Goal: Task Accomplishment & Management: Manage account settings

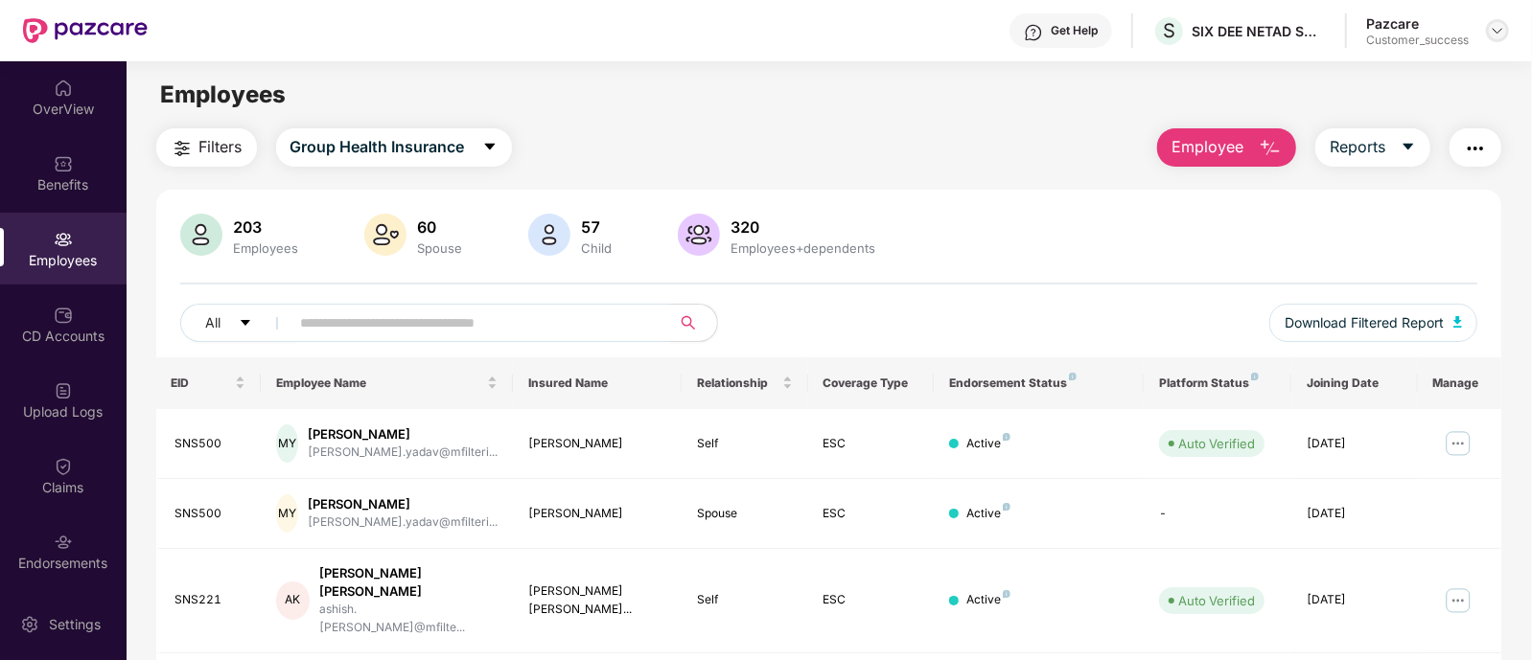
click at [1497, 31] on img at bounding box center [1496, 30] width 15 height 15
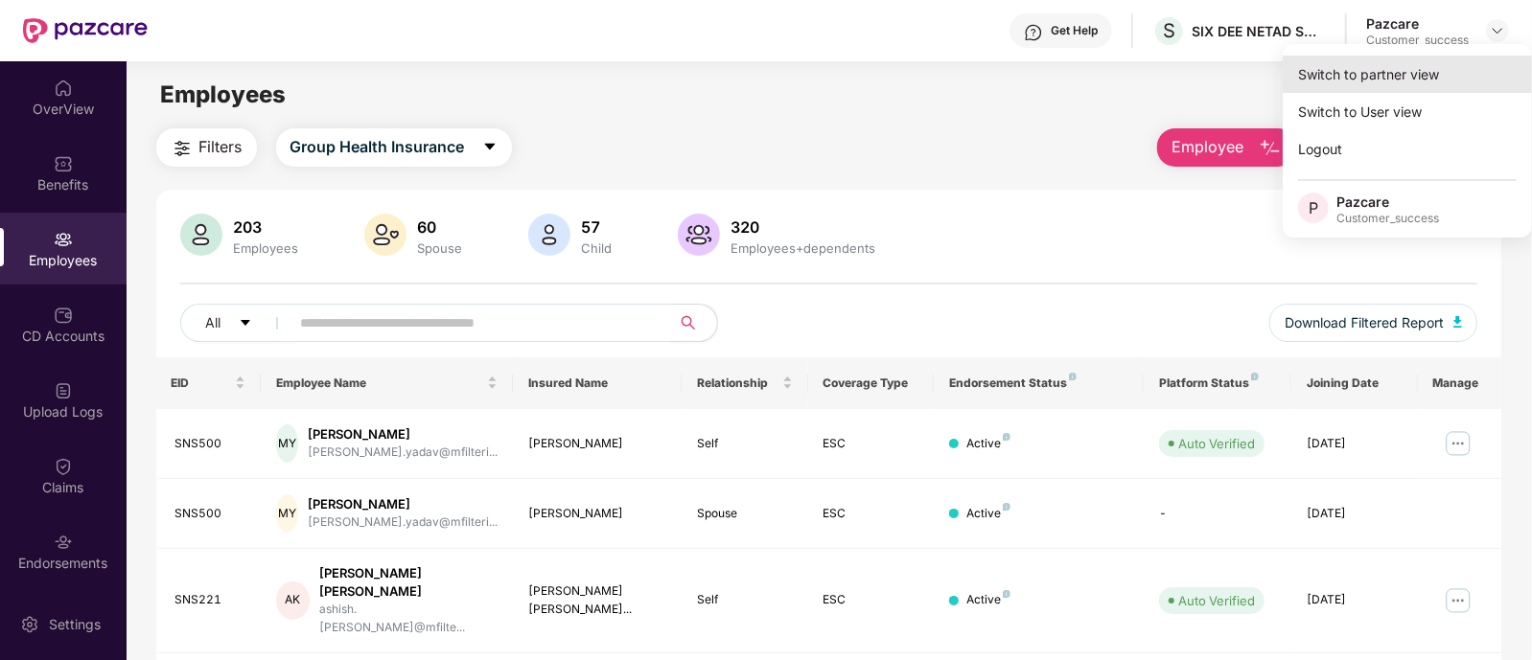
click at [1395, 79] on div "Switch to partner view" at bounding box center [1406, 74] width 249 height 37
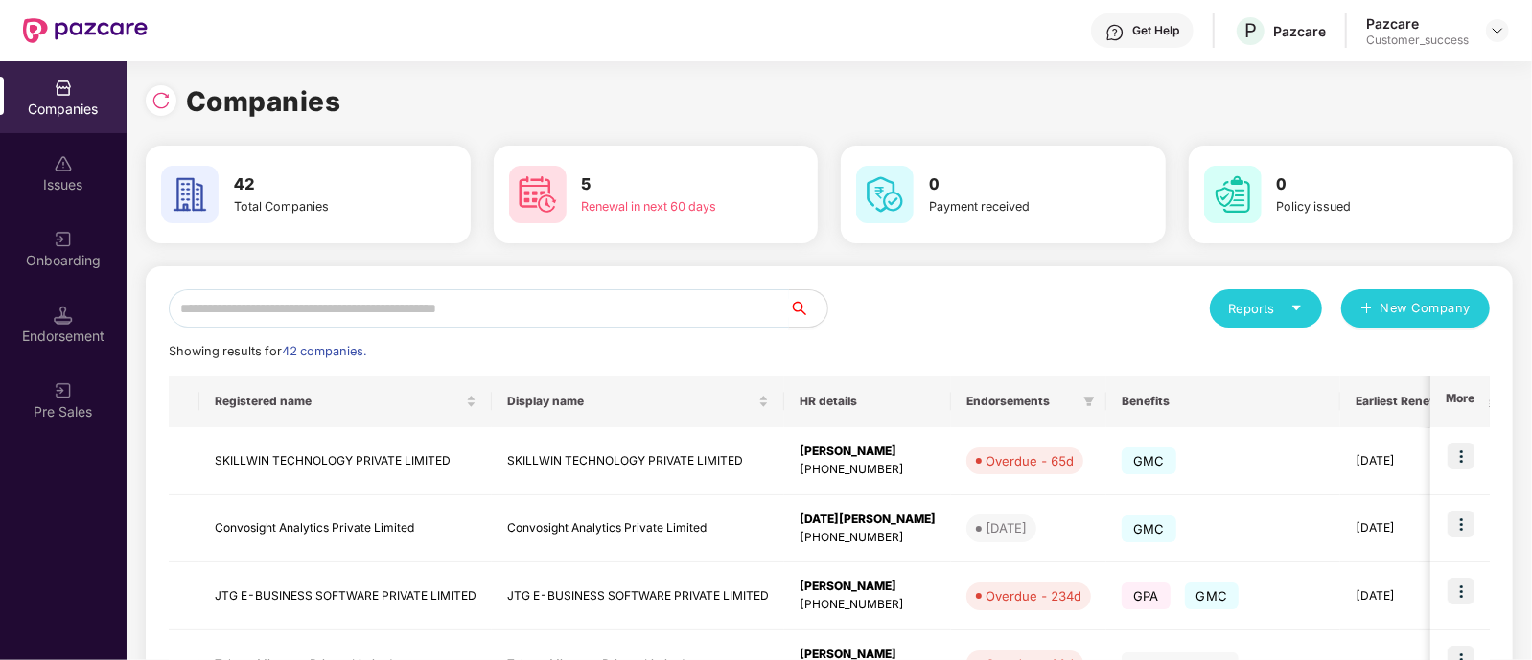
click at [513, 312] on input "text" at bounding box center [479, 308] width 620 height 38
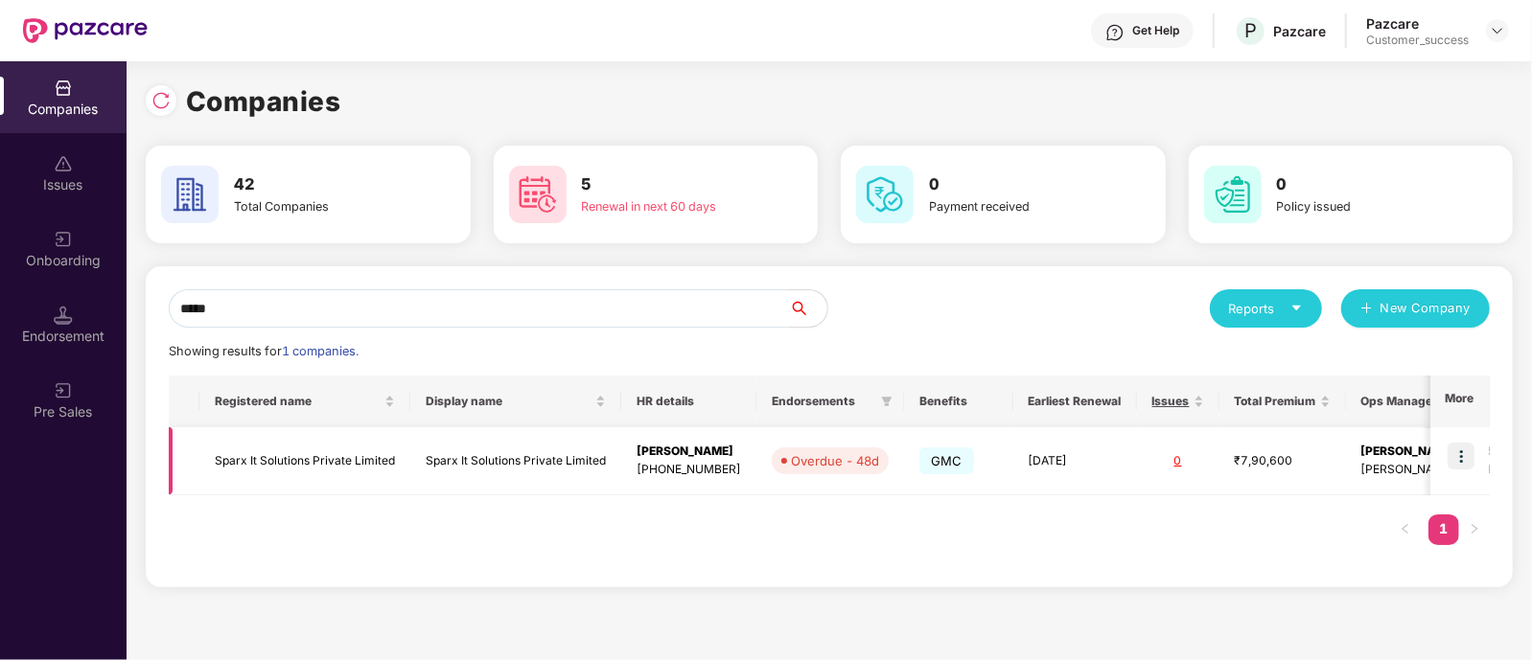
type input "*****"
click at [1466, 463] on img at bounding box center [1460, 456] width 27 height 27
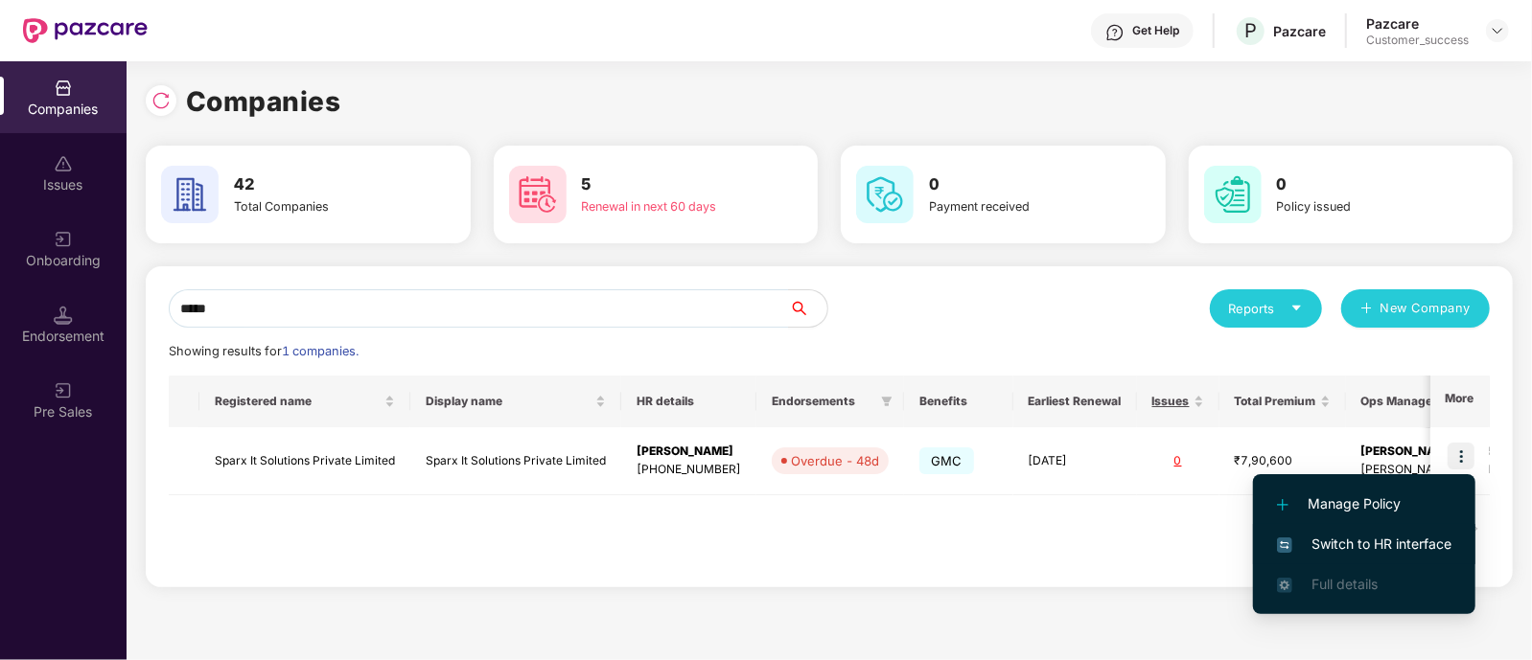
click at [1378, 529] on li "Switch to HR interface" at bounding box center [1364, 544] width 222 height 40
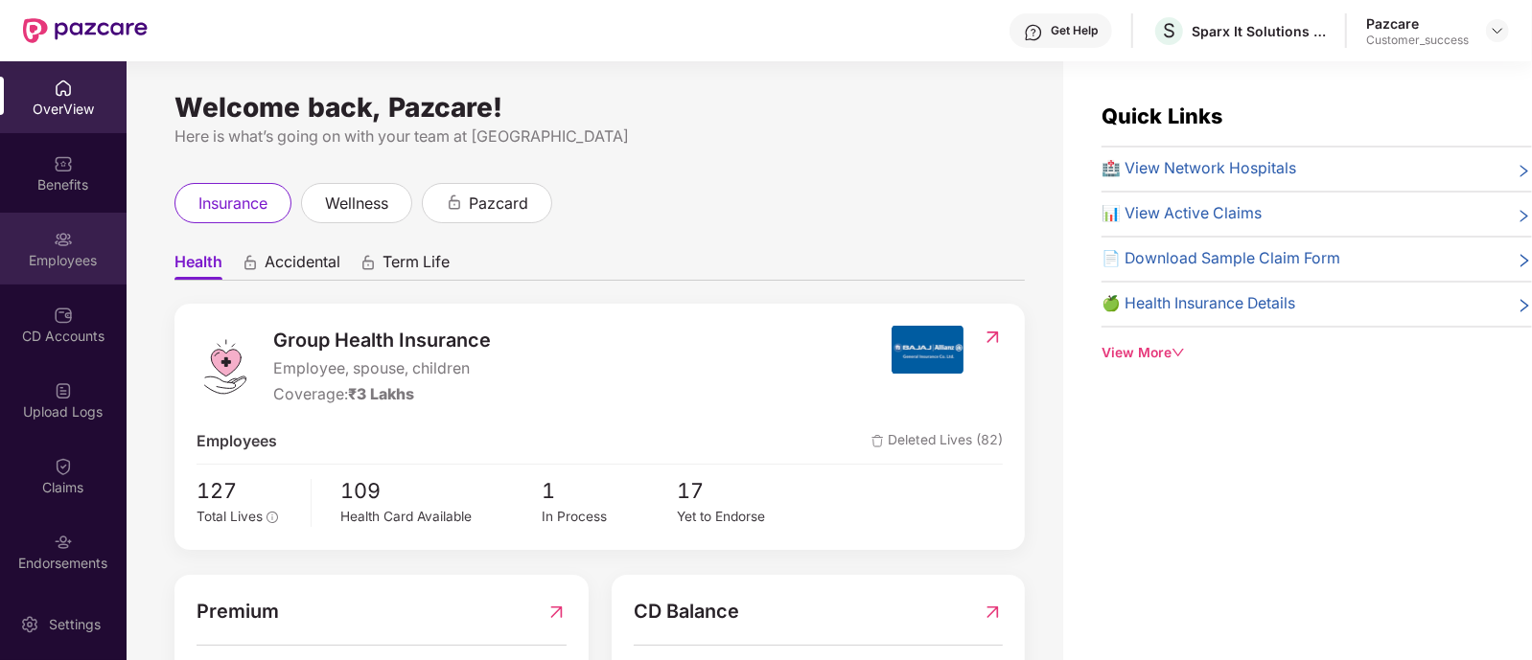
click at [62, 228] on div at bounding box center [63, 237] width 19 height 19
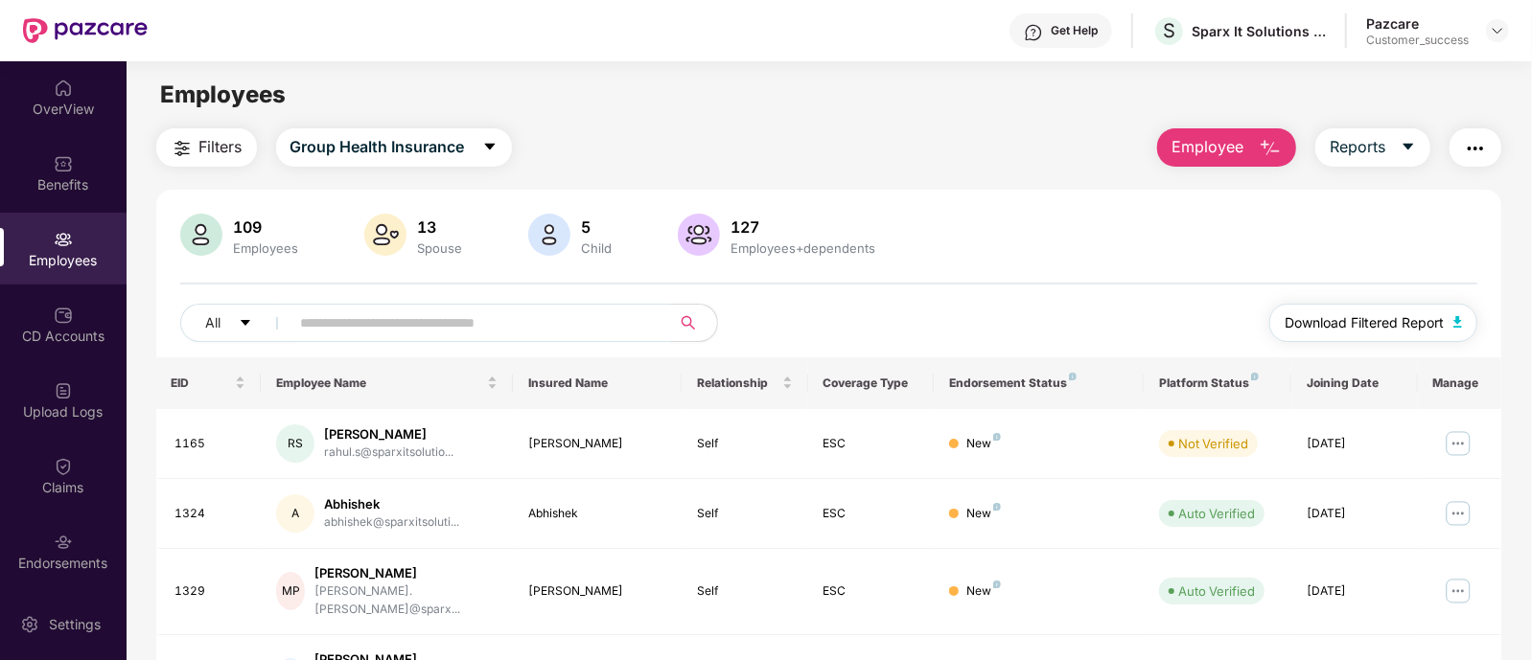
click at [1402, 311] on button "Download Filtered Report" at bounding box center [1373, 323] width 209 height 38
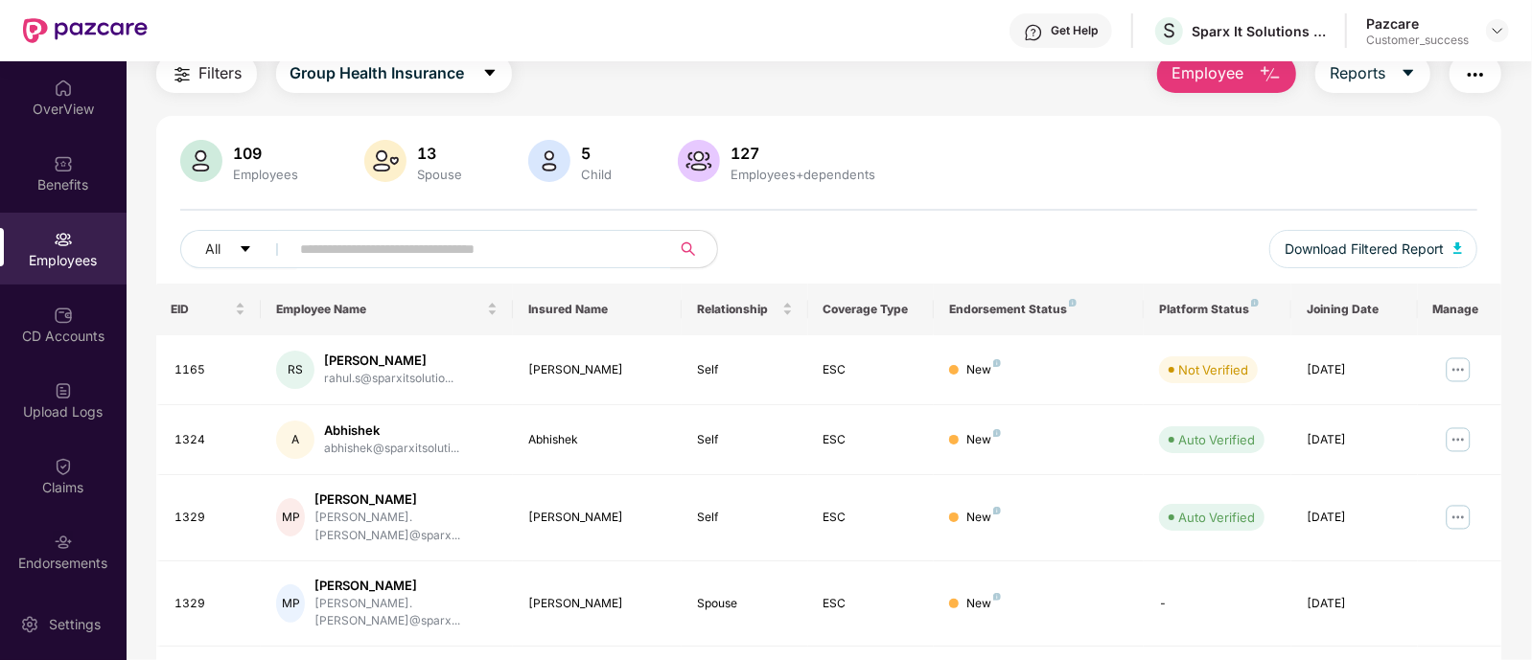
click at [801, 196] on div "109 Employees 13 Spouse 5 Child [DEMOGRAPHIC_DATA] Employees+dependents All Dow…" at bounding box center [829, 212] width 1346 height 144
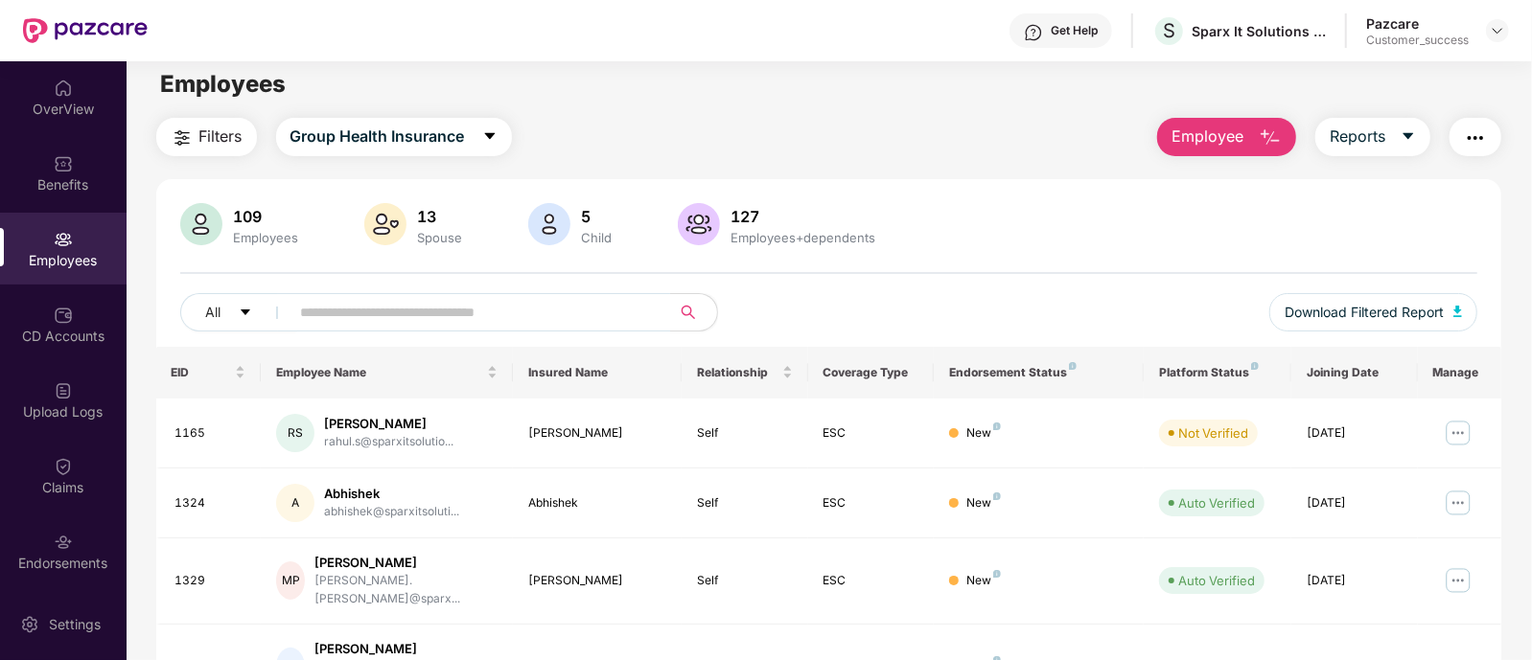
scroll to position [0, 0]
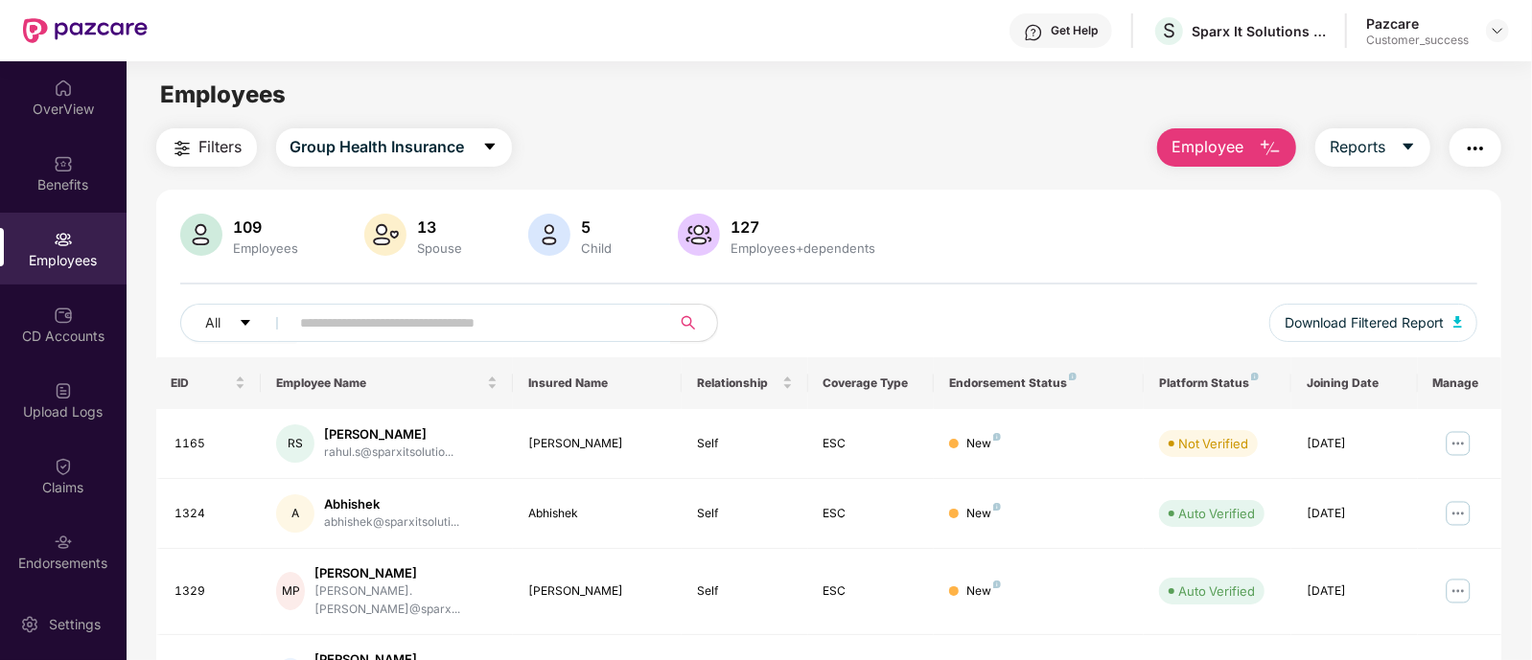
click at [815, 280] on div "109 Employees 13 Spouse 5 Child [DEMOGRAPHIC_DATA] Employees+dependents All Dow…" at bounding box center [829, 286] width 1346 height 144
click at [84, 170] on div "Benefits" at bounding box center [63, 173] width 127 height 72
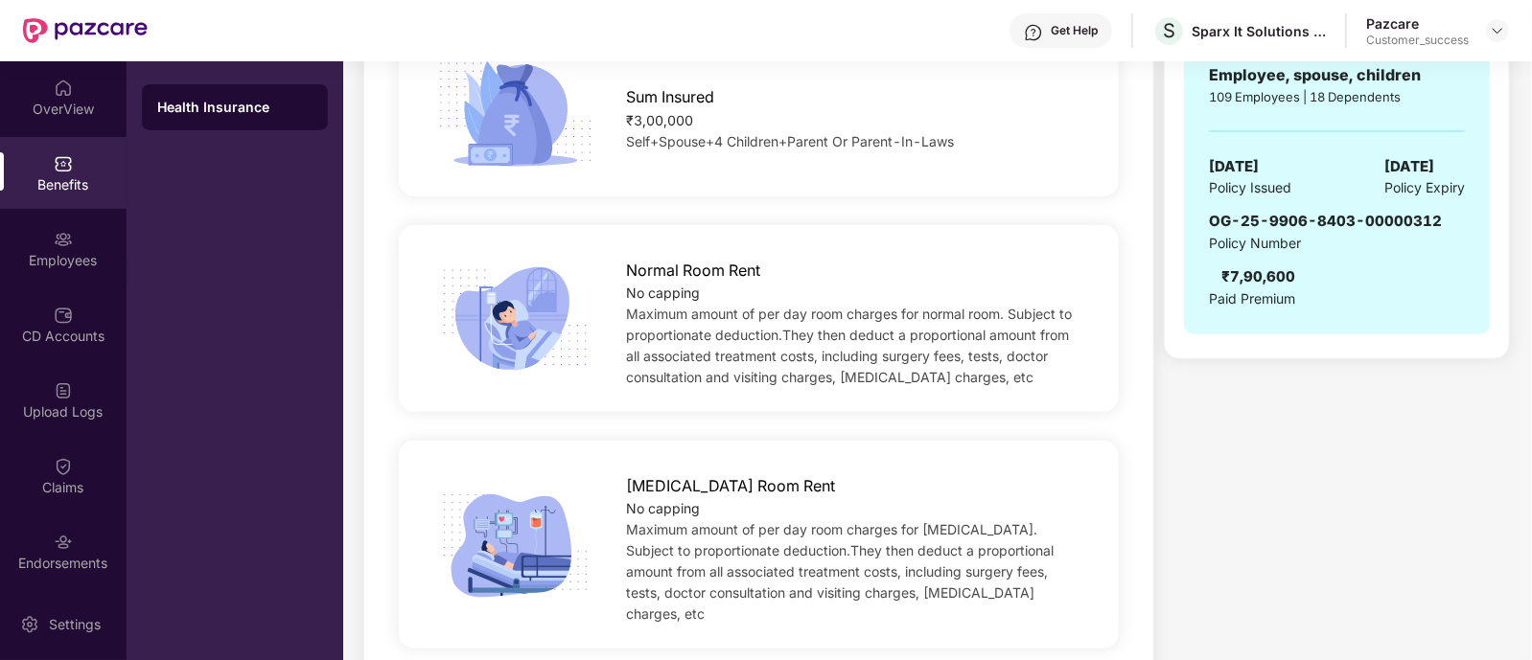
scroll to position [423, 0]
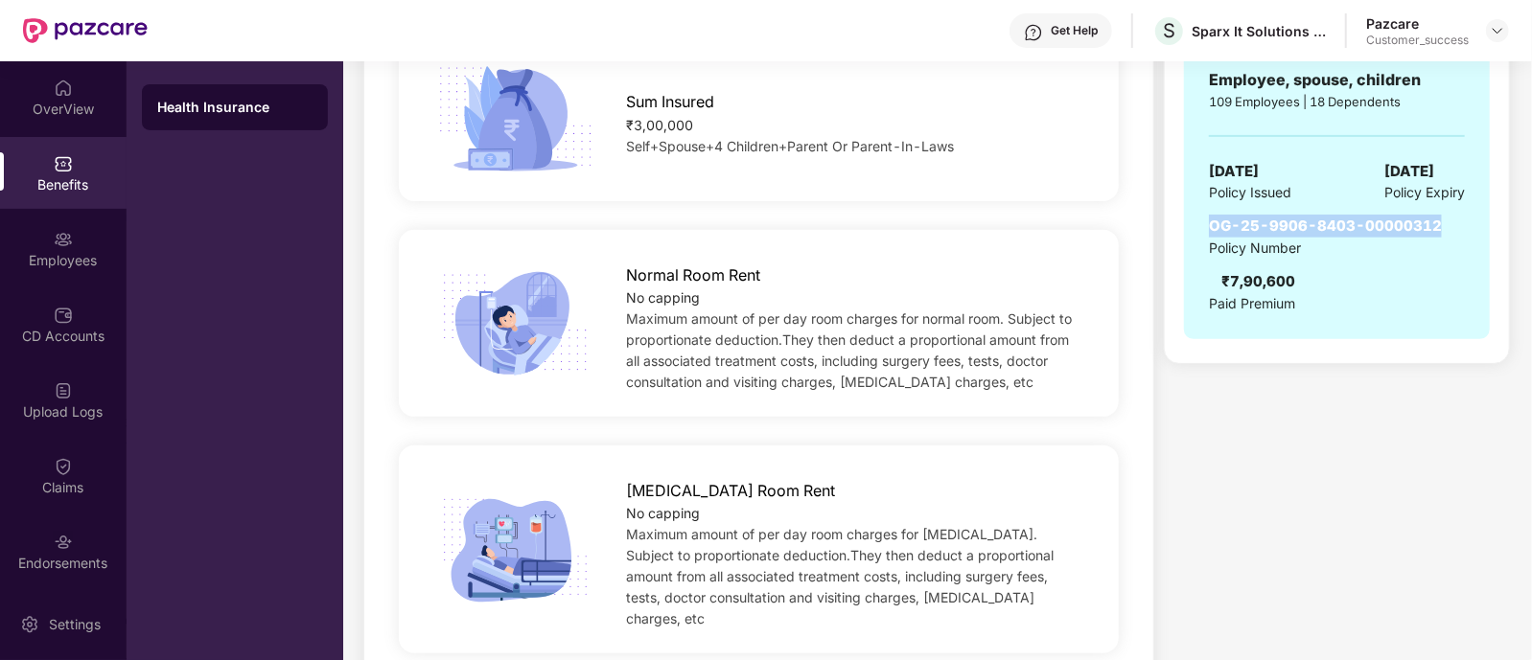
drag, startPoint x: 1437, startPoint y: 224, endPoint x: 1212, endPoint y: 217, distance: 224.4
click at [1212, 217] on div "OG-25-9906-8403-00000312 Policy Number ₹7,90,600 Paid Premium" at bounding box center [1337, 264] width 256 height 99
copy span "OG-25-9906-8403-00000312"
click at [1390, 282] on div "OG-25-9906-8403-00000312 Policy Number ₹7,90,600 Paid Premium" at bounding box center [1337, 264] width 256 height 99
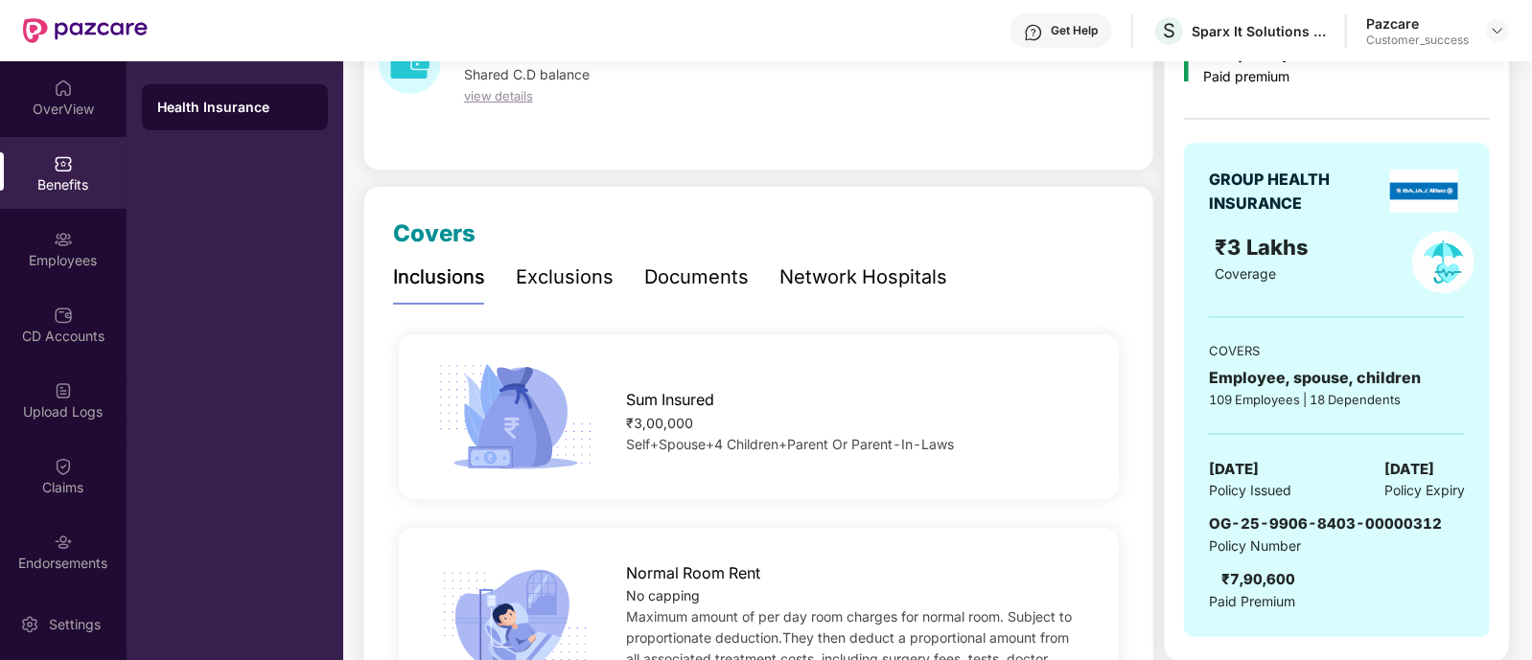
click at [729, 268] on div "Documents" at bounding box center [696, 278] width 104 height 30
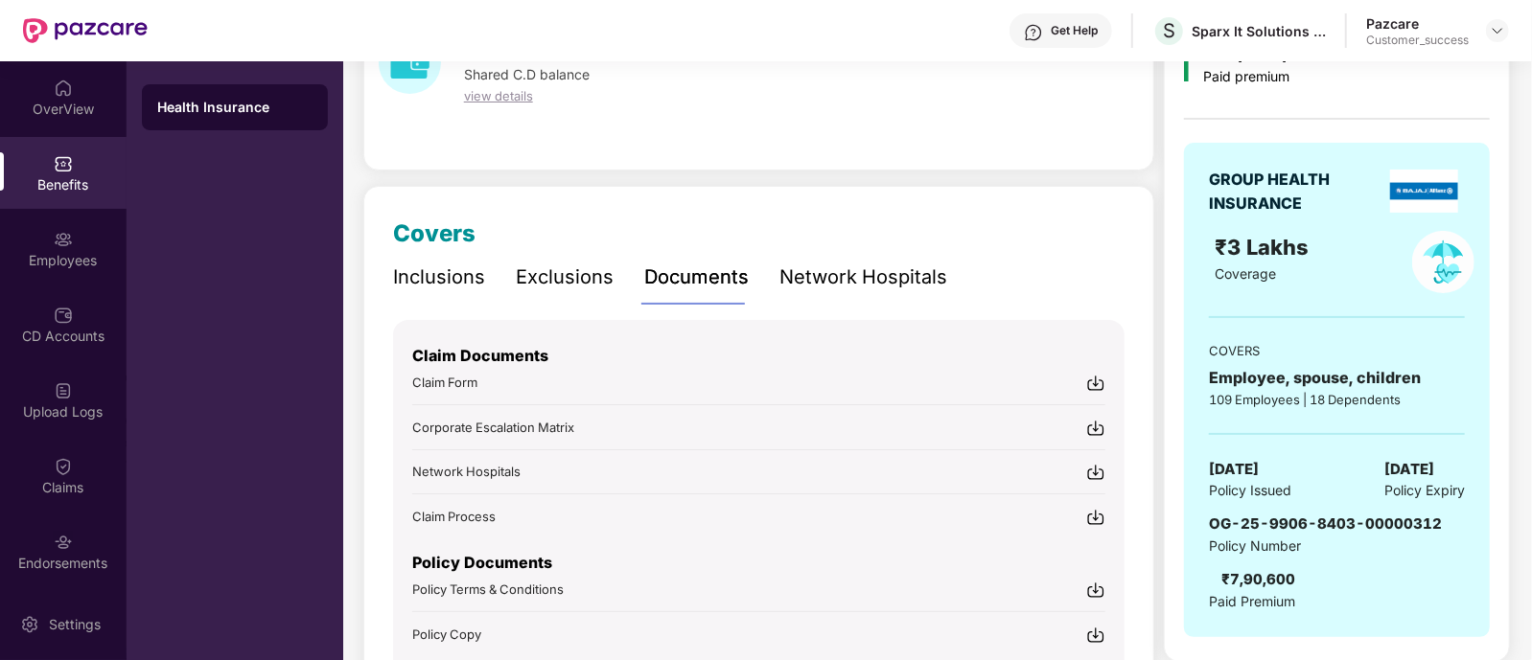
scroll to position [230, 0]
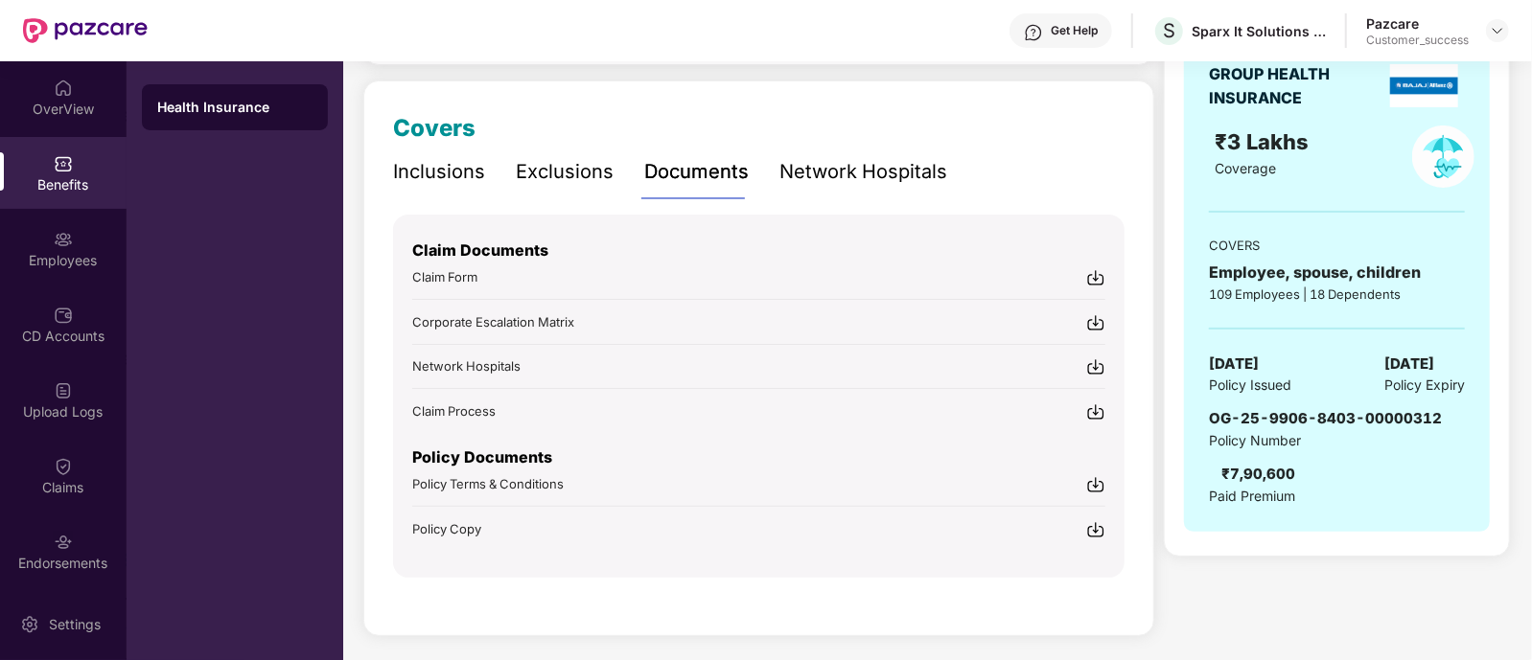
click at [1092, 531] on img at bounding box center [1095, 529] width 19 height 19
click at [1491, 31] on img at bounding box center [1496, 30] width 15 height 15
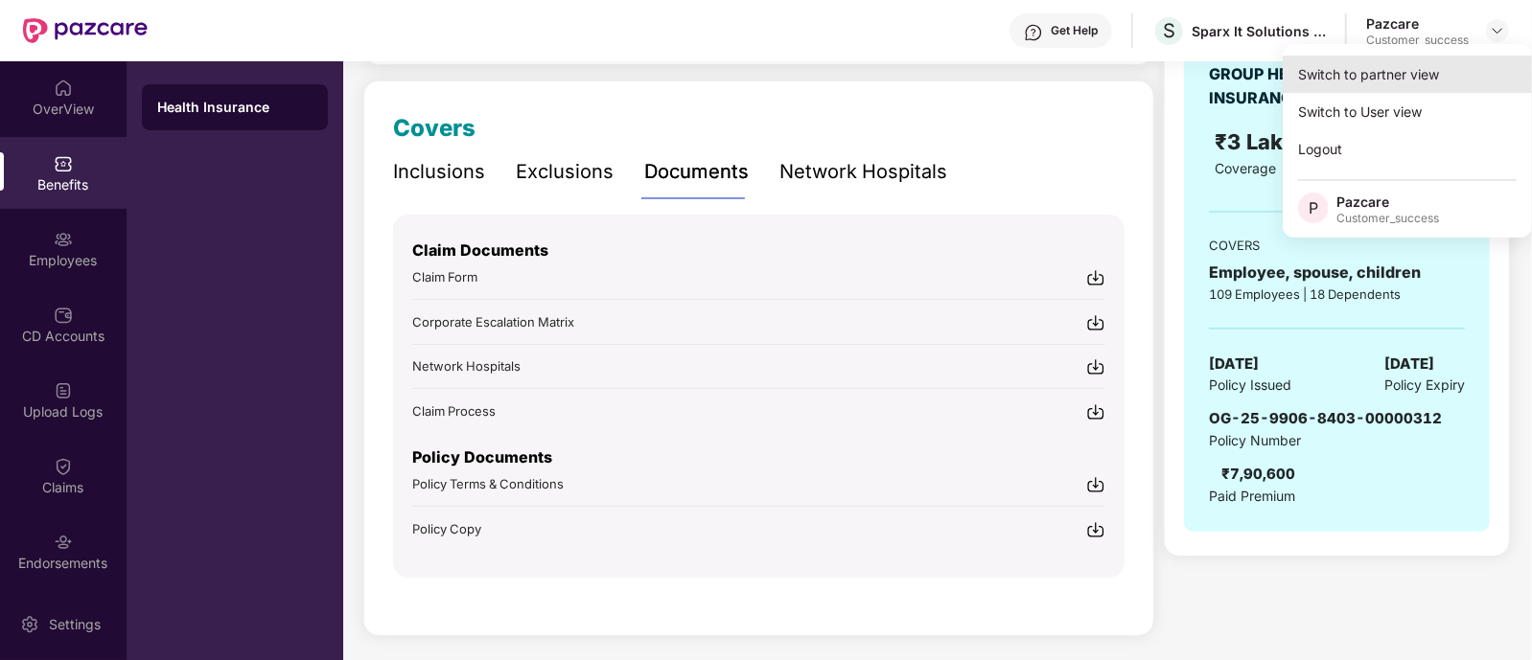
click at [1386, 86] on div "Switch to partner view" at bounding box center [1406, 74] width 249 height 37
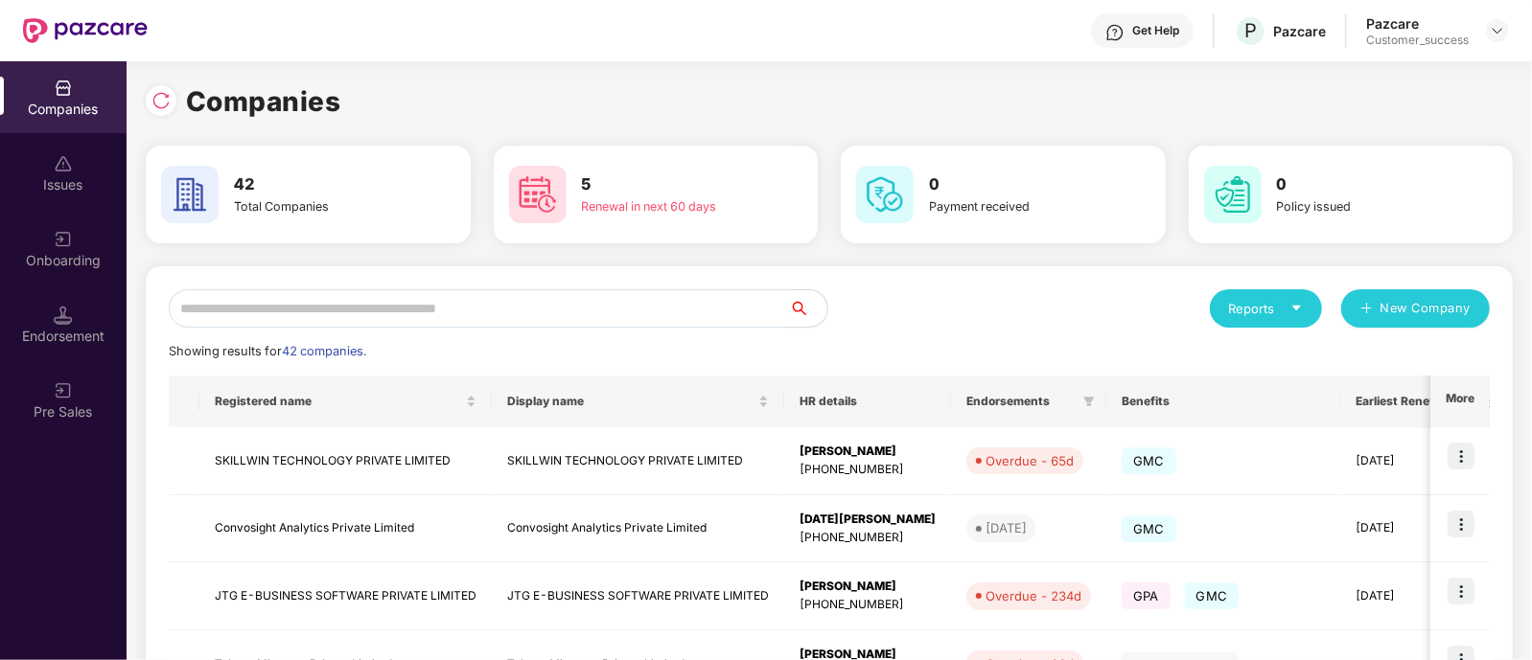
click at [656, 307] on input "text" at bounding box center [479, 308] width 620 height 38
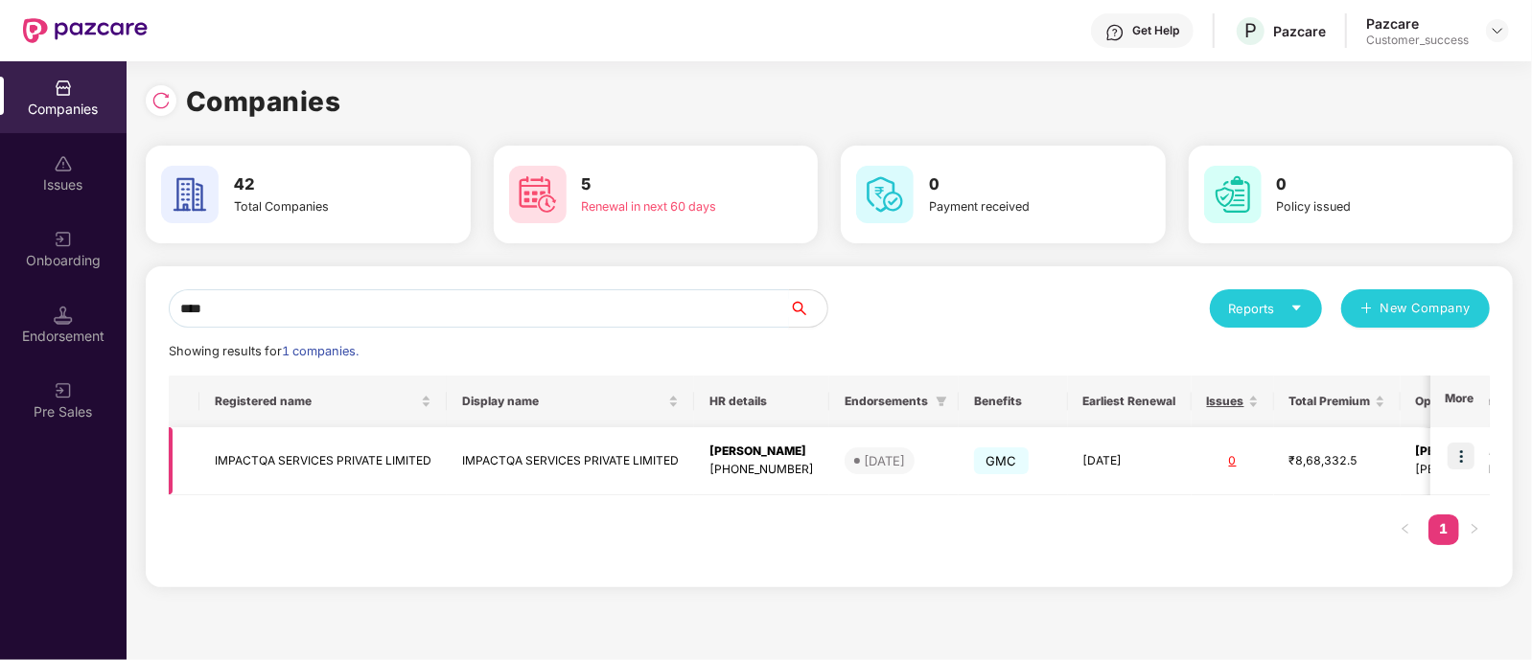
type input "****"
click at [522, 458] on td "IMPACTQA SERVICES PRIVATE LIMITED" at bounding box center [570, 461] width 247 height 68
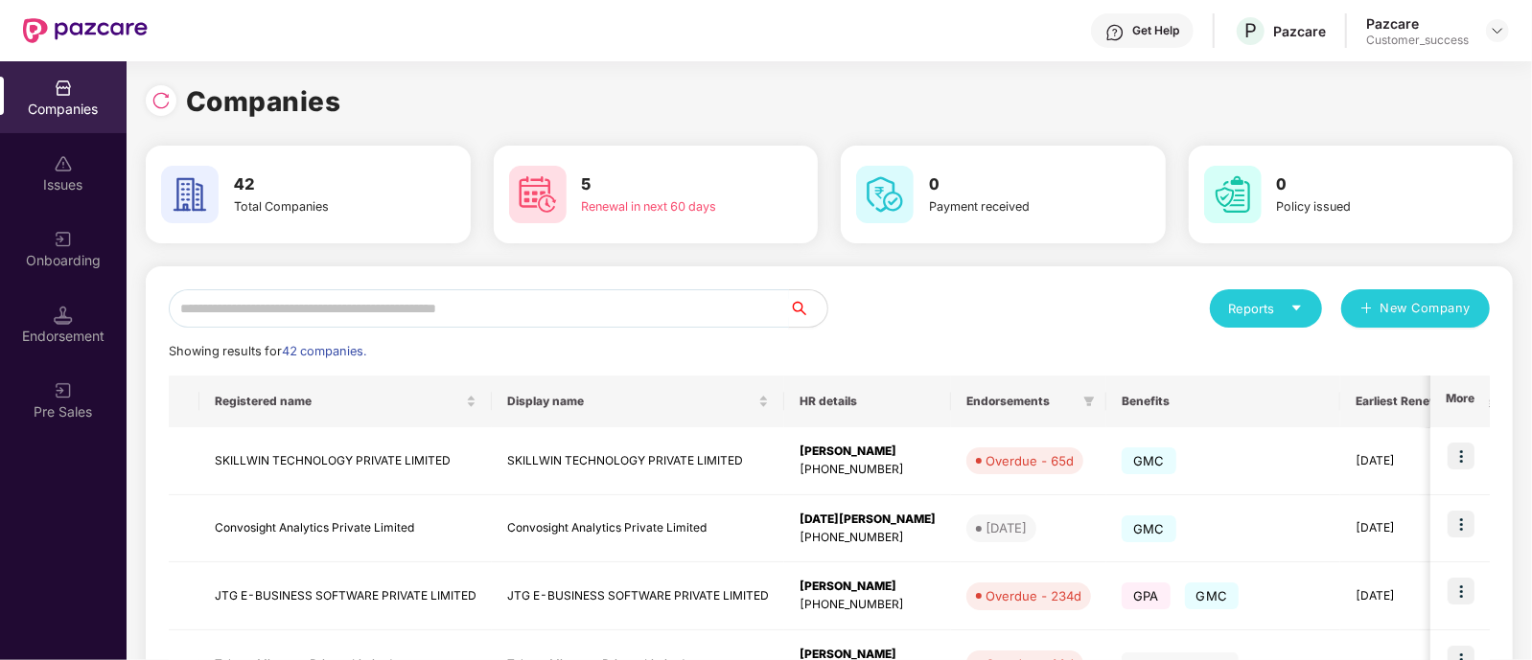
click at [557, 308] on input "text" at bounding box center [479, 308] width 620 height 38
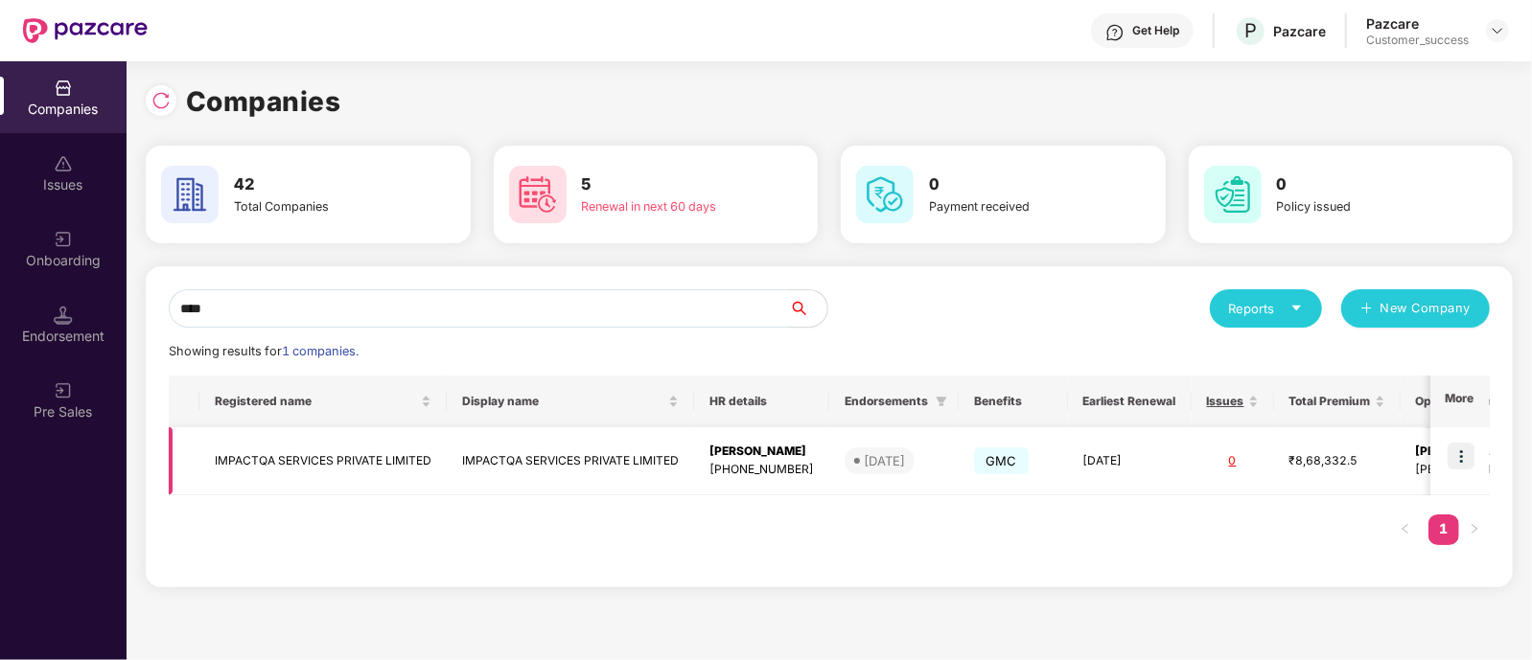
type input "****"
click at [1466, 461] on img at bounding box center [1460, 456] width 27 height 27
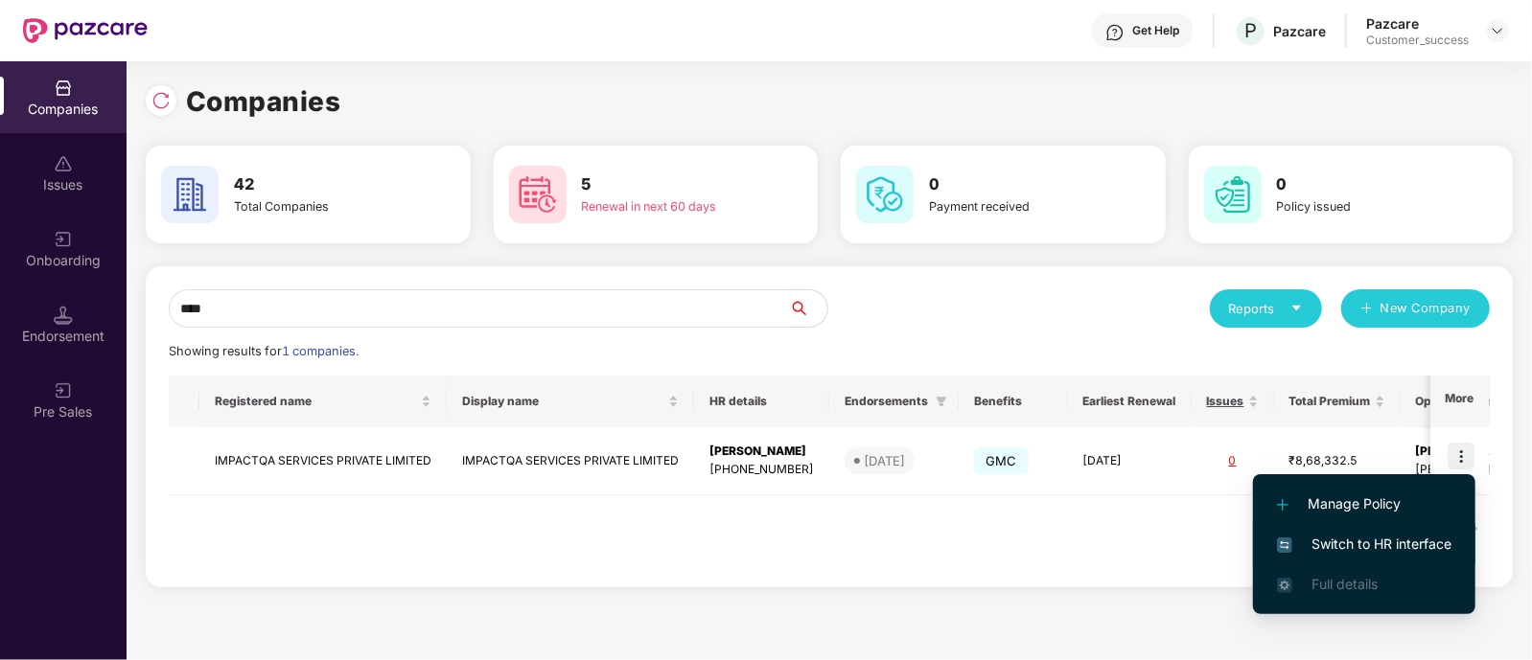
click at [1406, 537] on span "Switch to HR interface" at bounding box center [1364, 544] width 174 height 21
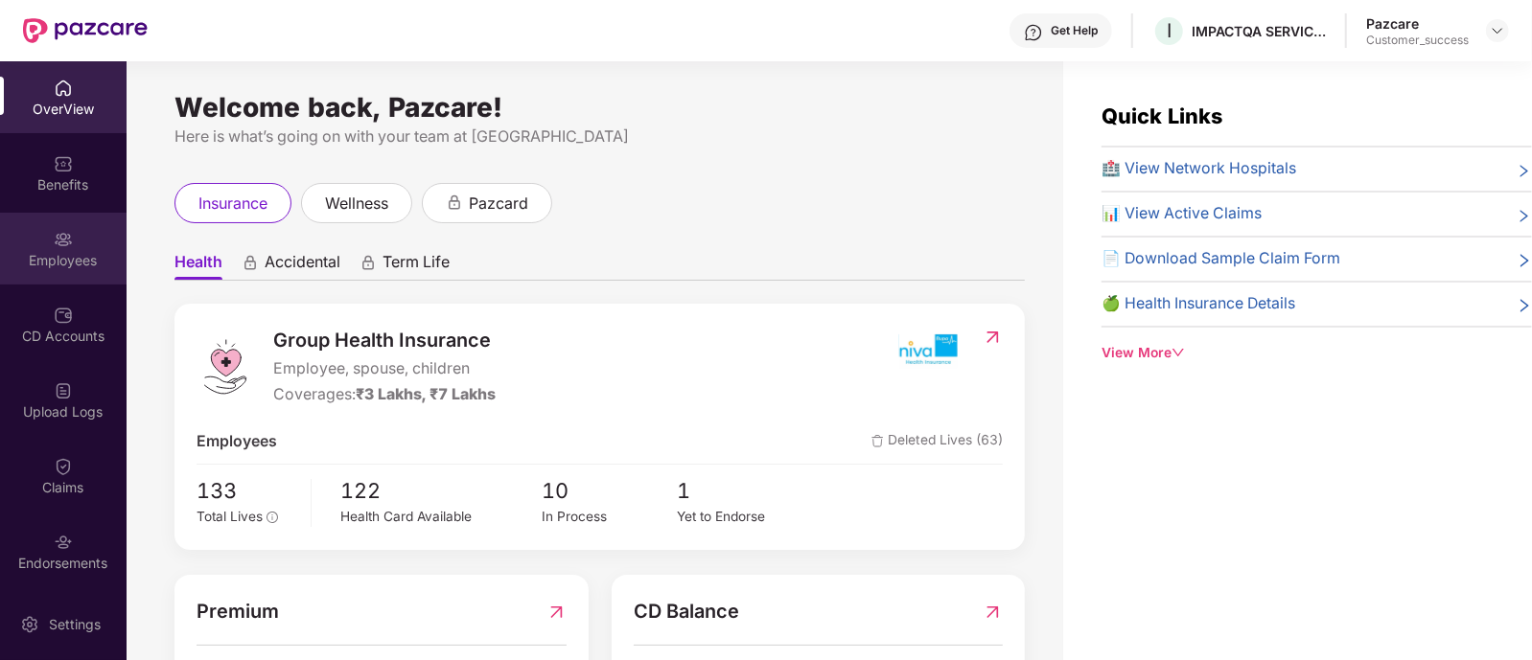
click at [42, 242] on div "Employees" at bounding box center [63, 249] width 127 height 72
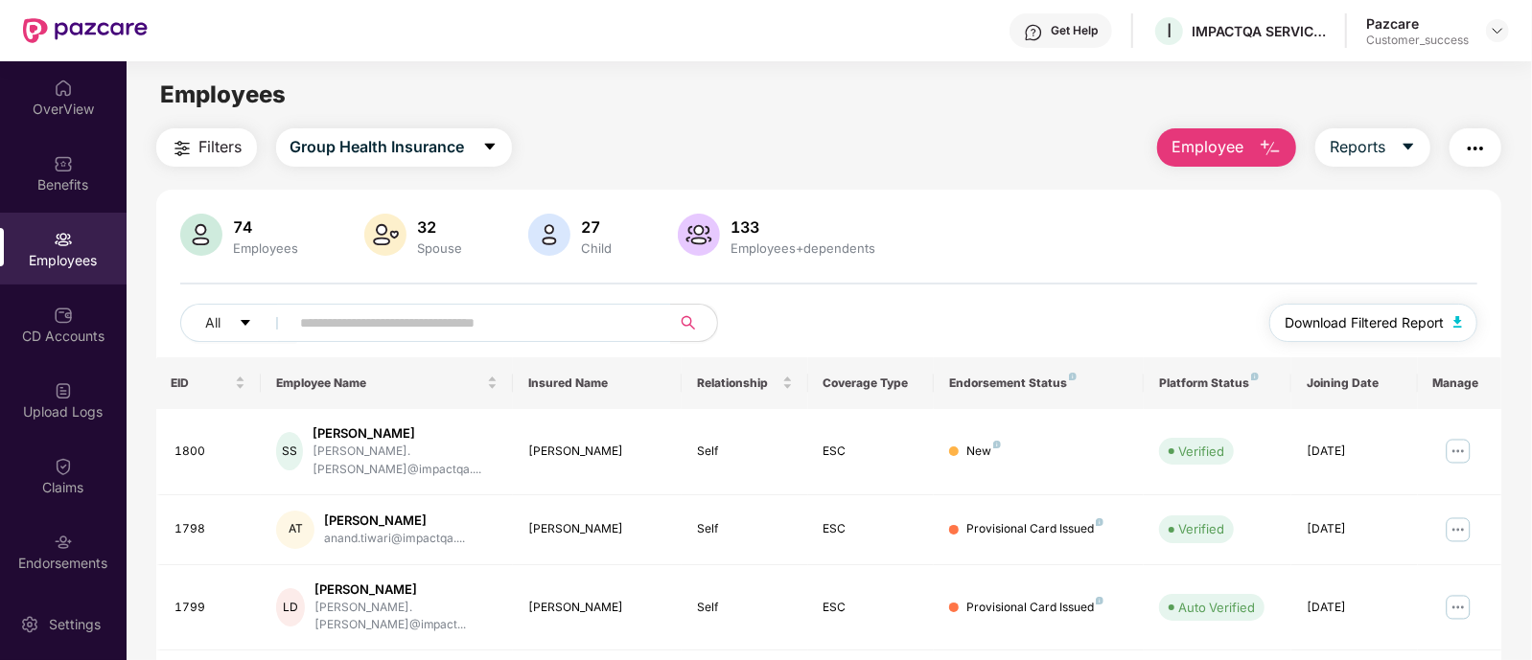
click at [1358, 323] on span "Download Filtered Report" at bounding box center [1363, 322] width 159 height 21
click at [1492, 30] on img at bounding box center [1496, 30] width 15 height 15
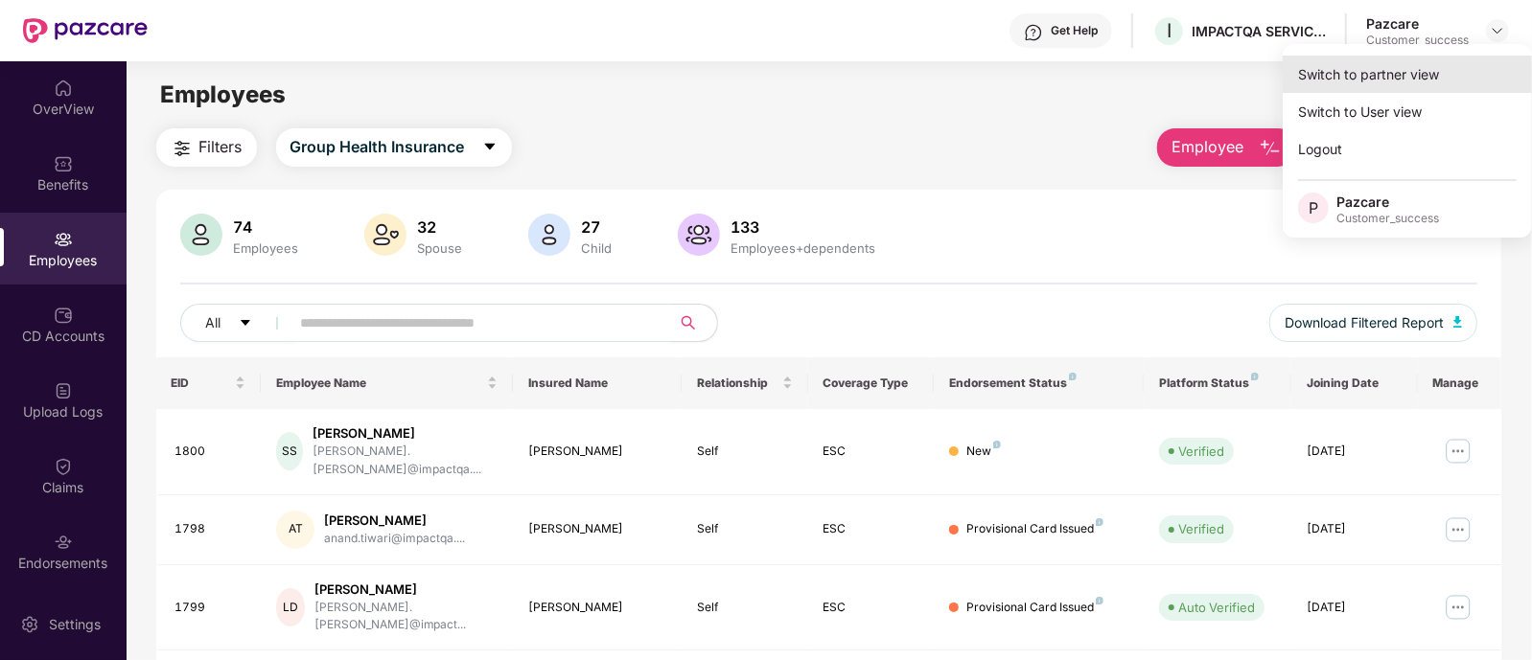
click at [1389, 65] on div "Switch to partner view" at bounding box center [1406, 74] width 249 height 37
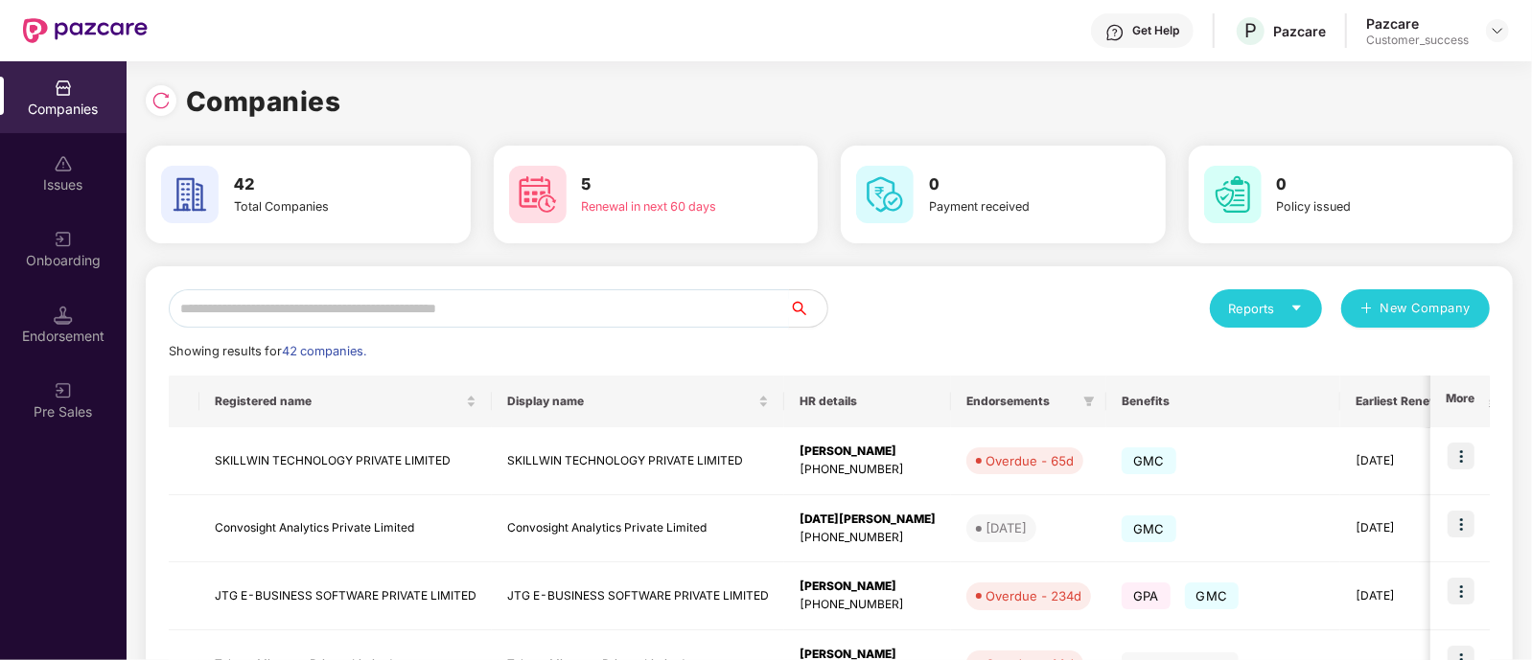
click at [388, 298] on input "text" at bounding box center [479, 308] width 620 height 38
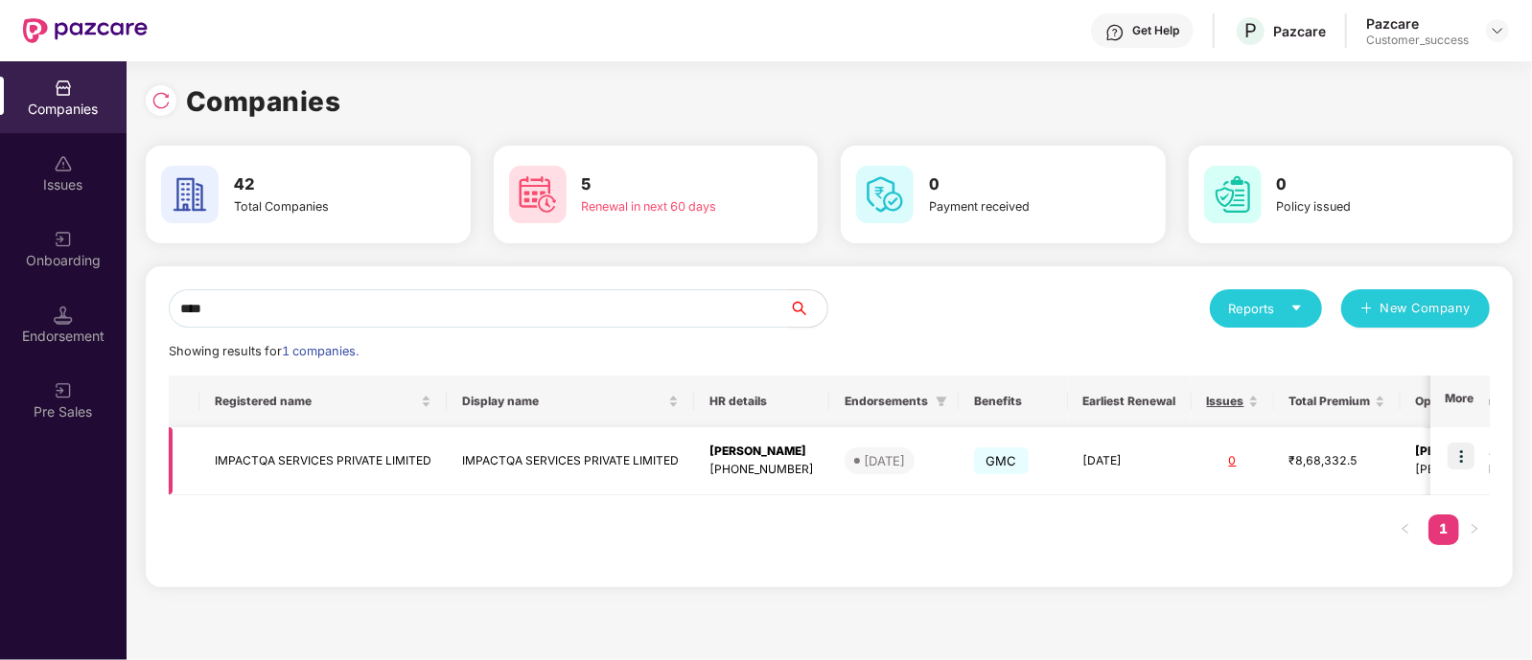
type input "****"
click at [1462, 453] on img at bounding box center [1460, 456] width 27 height 27
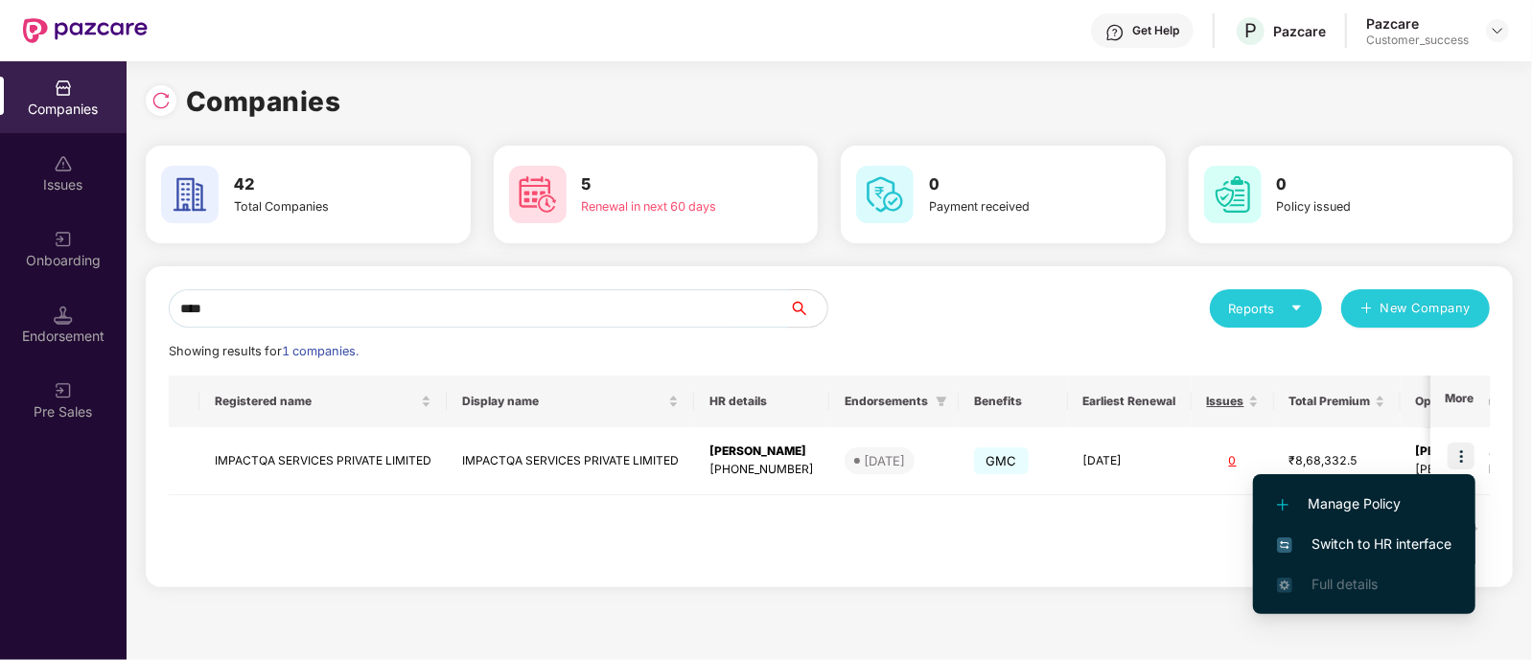
click at [1373, 535] on span "Switch to HR interface" at bounding box center [1364, 544] width 174 height 21
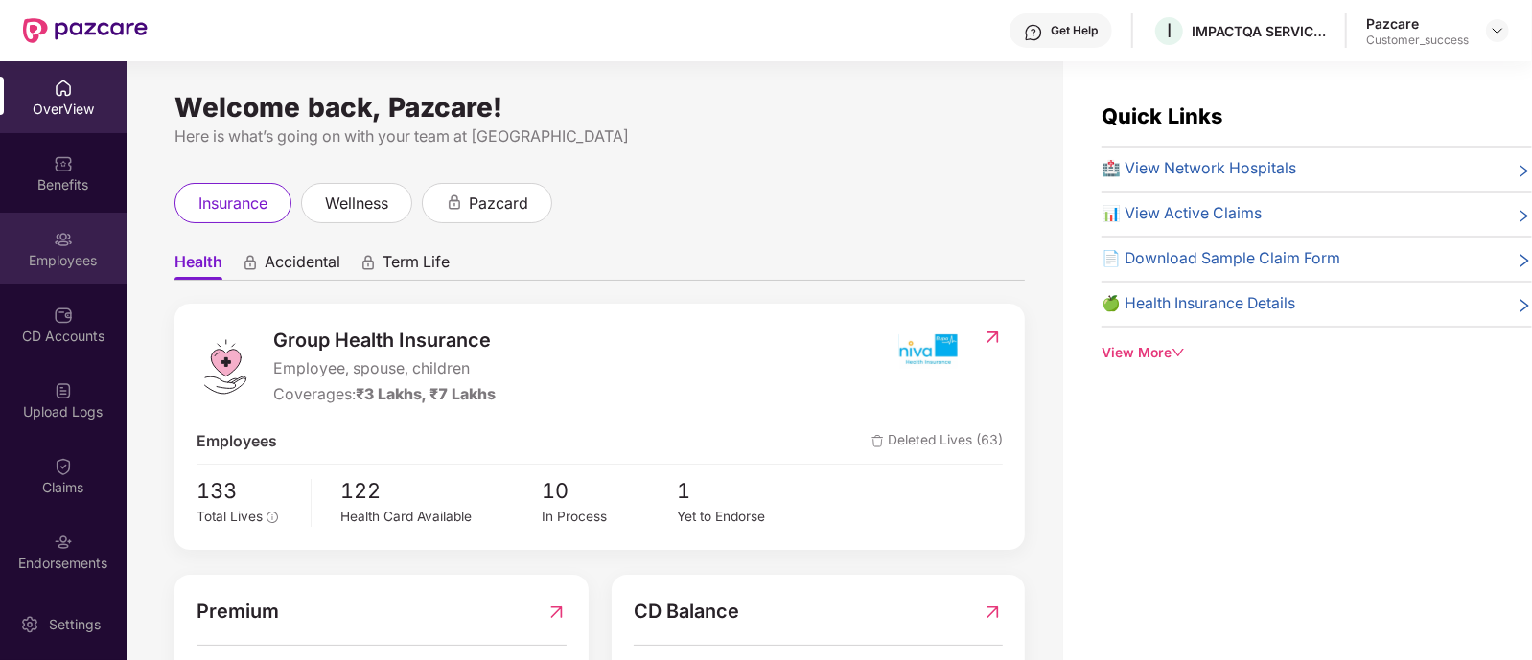
click at [101, 249] on div "Employees" at bounding box center [63, 249] width 127 height 72
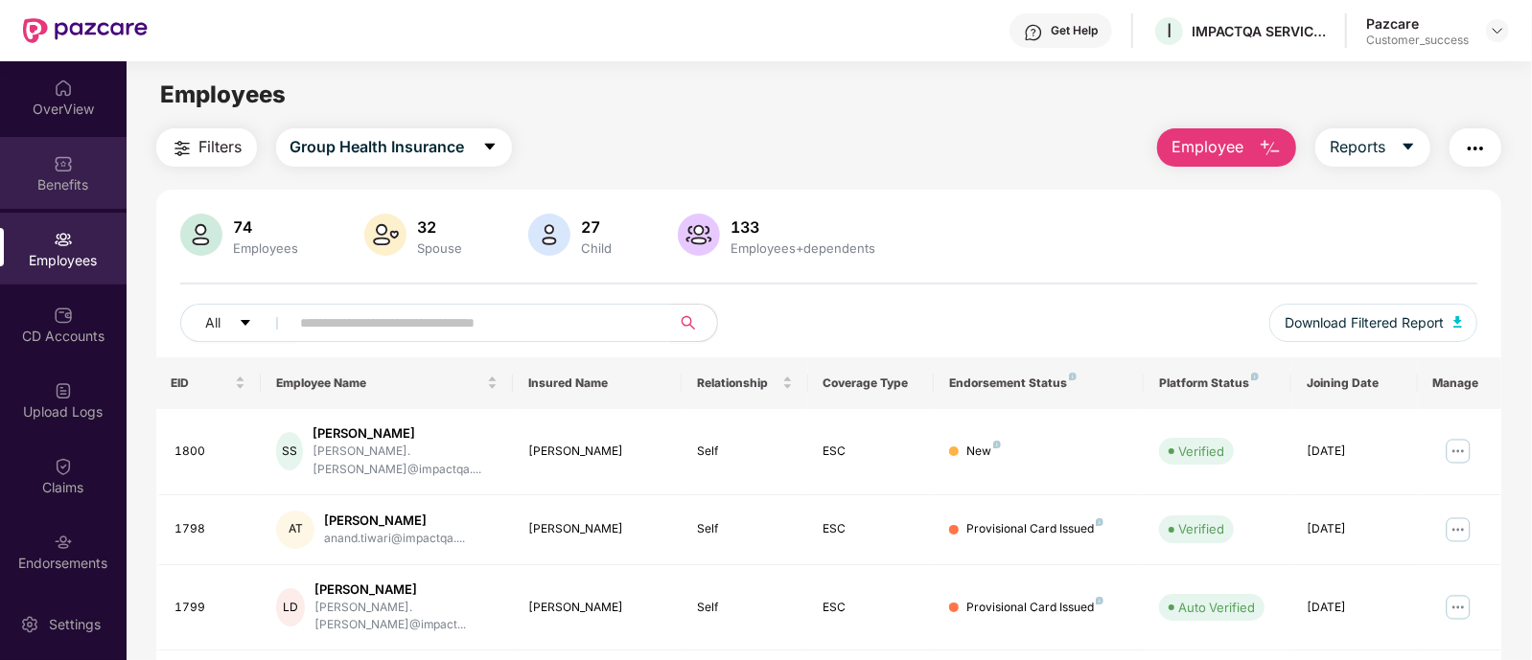
click at [77, 156] on div "Benefits" at bounding box center [63, 173] width 127 height 72
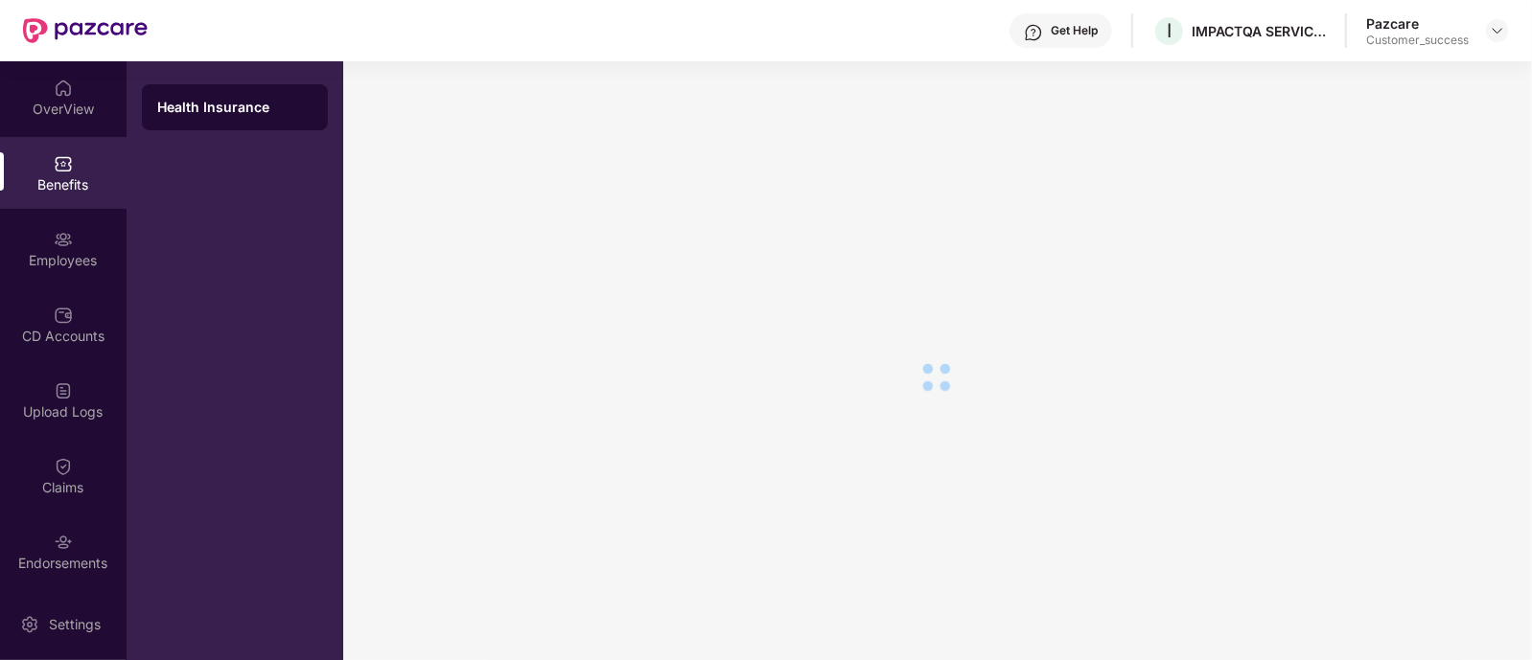
click at [77, 156] on div "Benefits" at bounding box center [63, 173] width 127 height 72
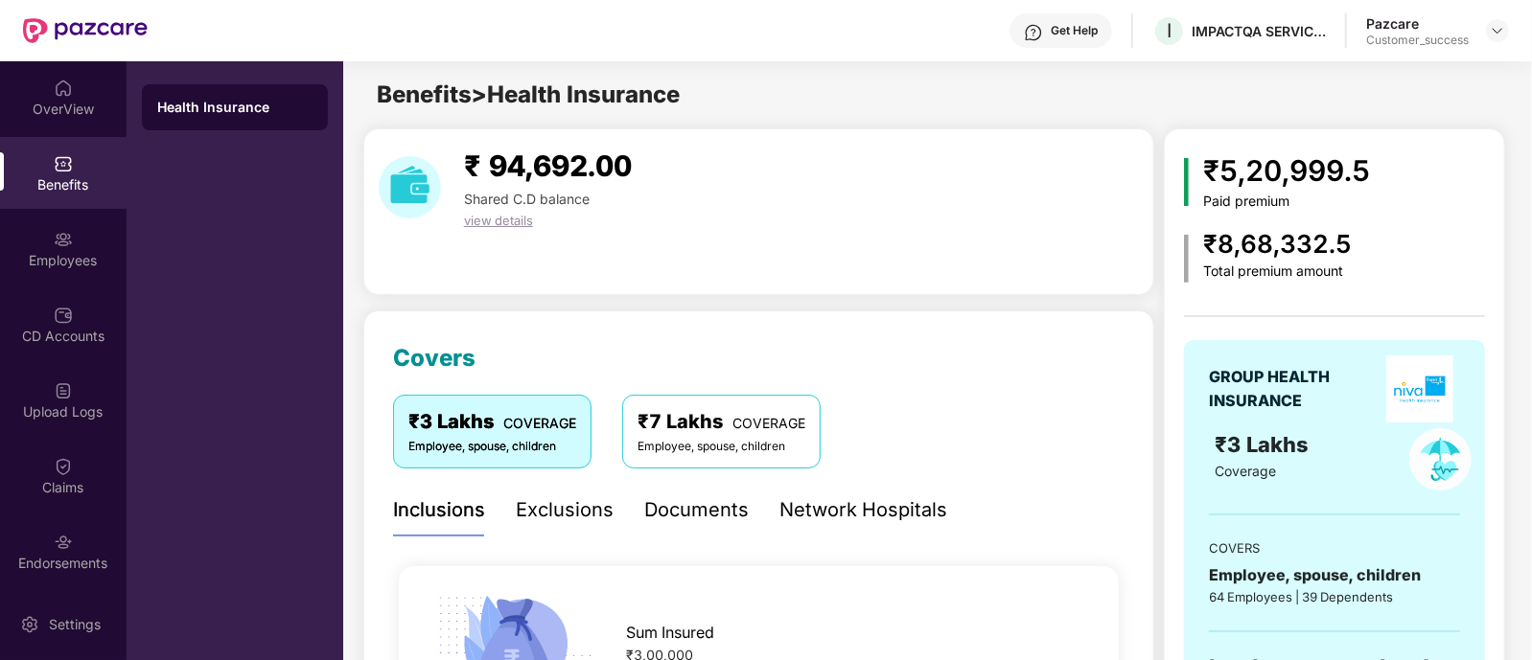
click at [699, 510] on div "Documents" at bounding box center [696, 510] width 104 height 30
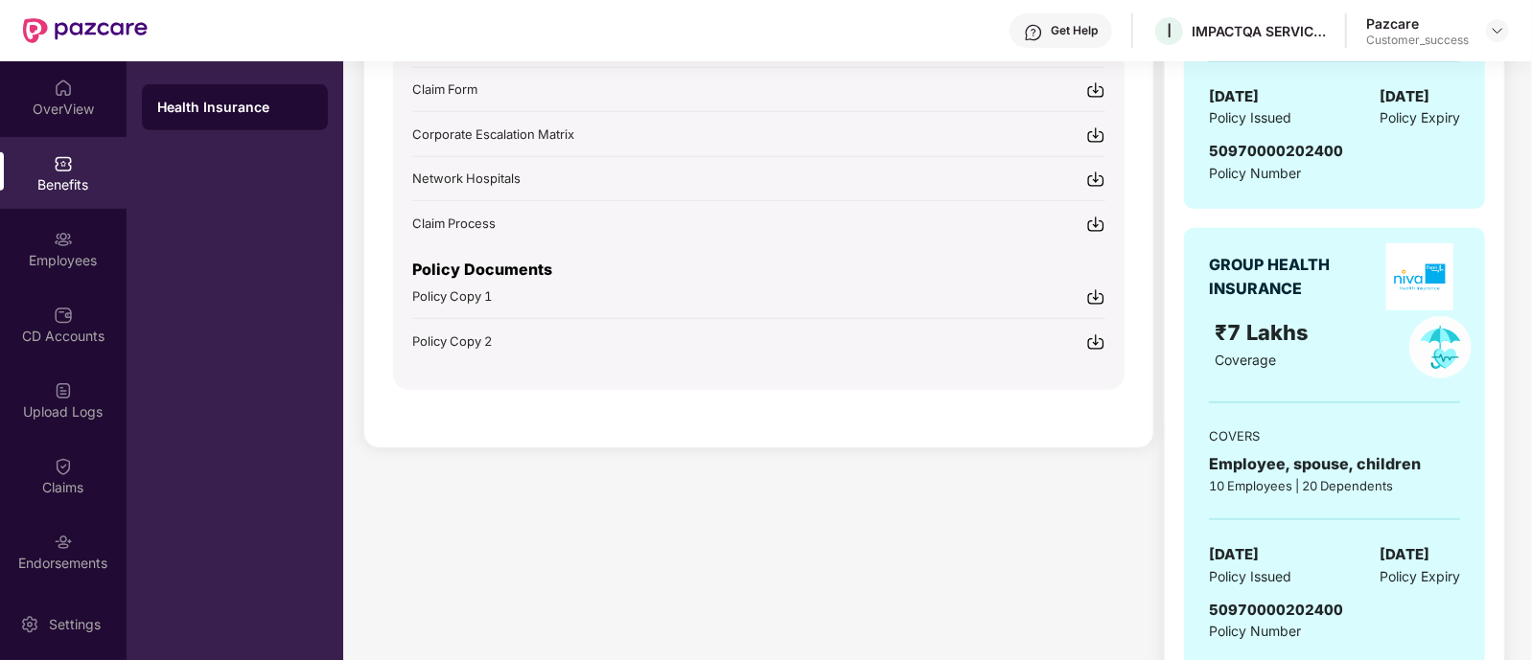
scroll to position [574, 0]
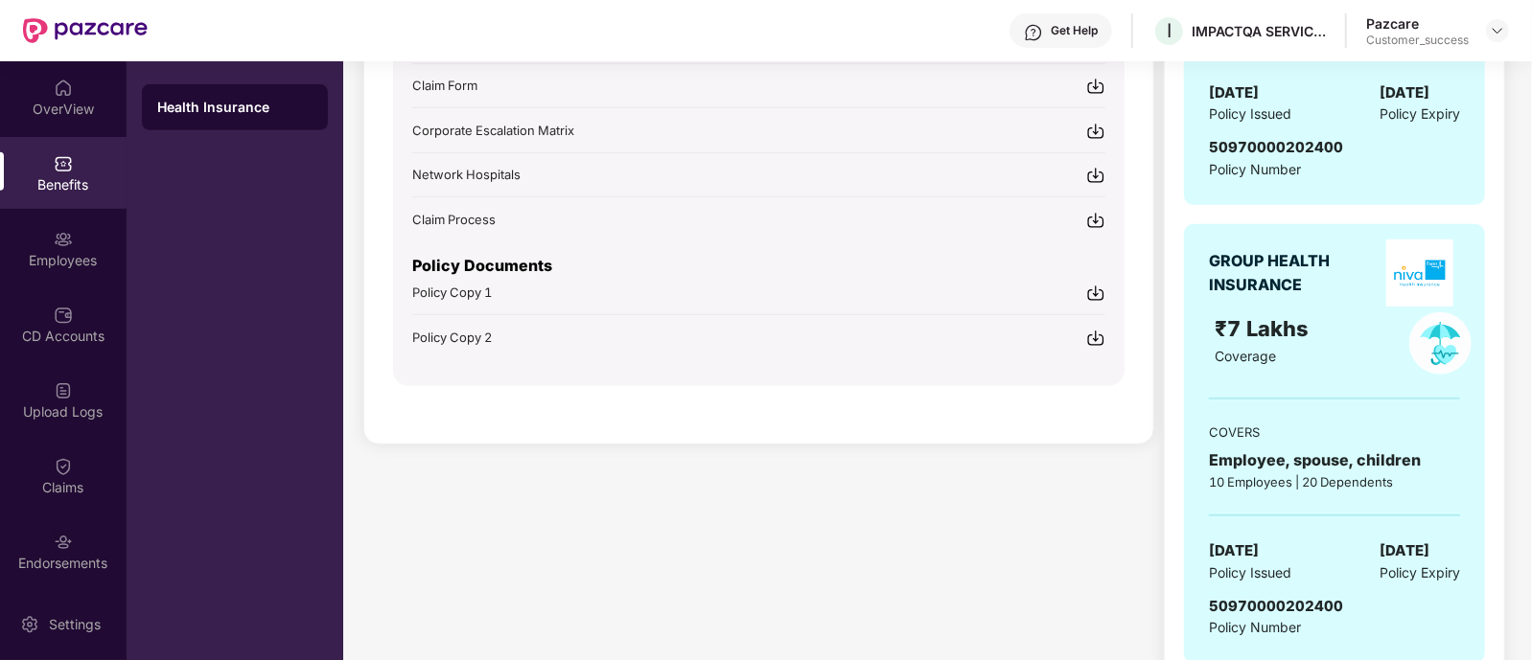
click at [1098, 293] on img at bounding box center [1095, 293] width 19 height 19
click at [1099, 329] on img at bounding box center [1095, 338] width 19 height 19
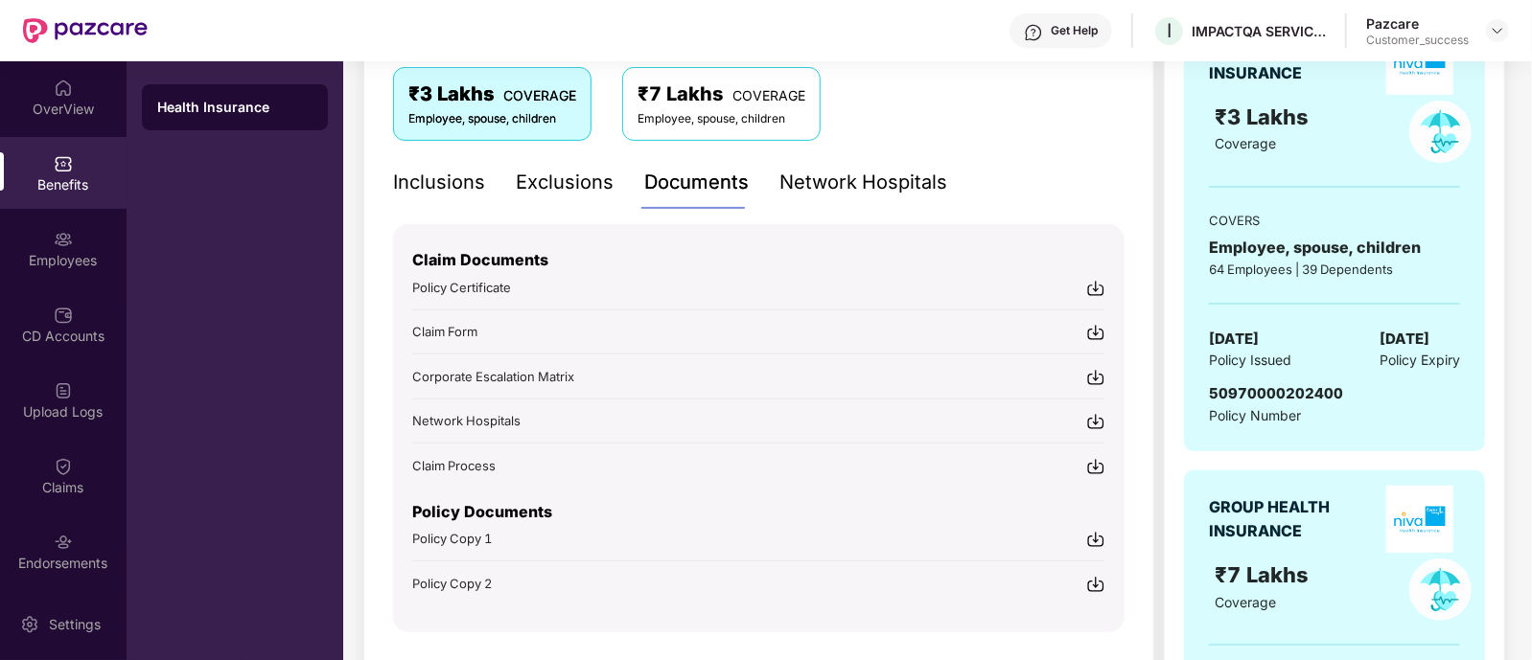
scroll to position [0, 0]
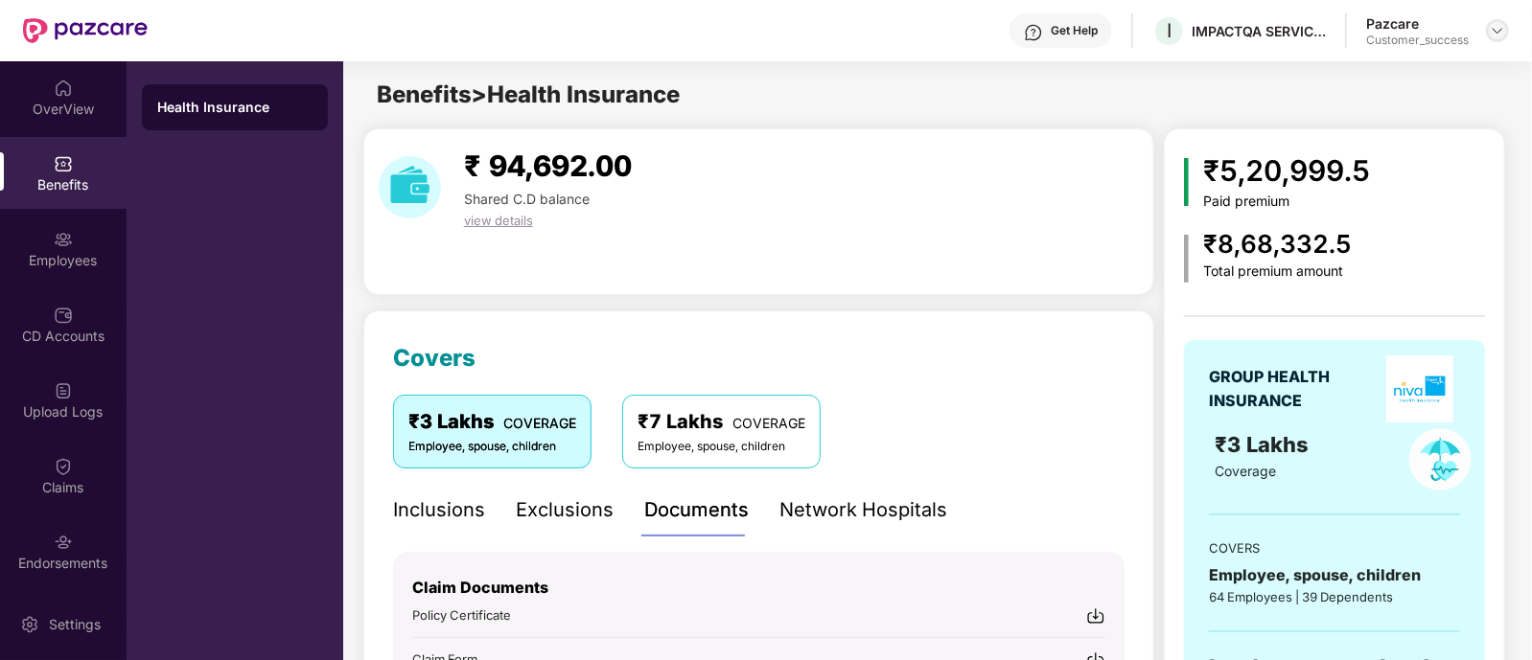
click at [1499, 21] on div at bounding box center [1497, 30] width 23 height 23
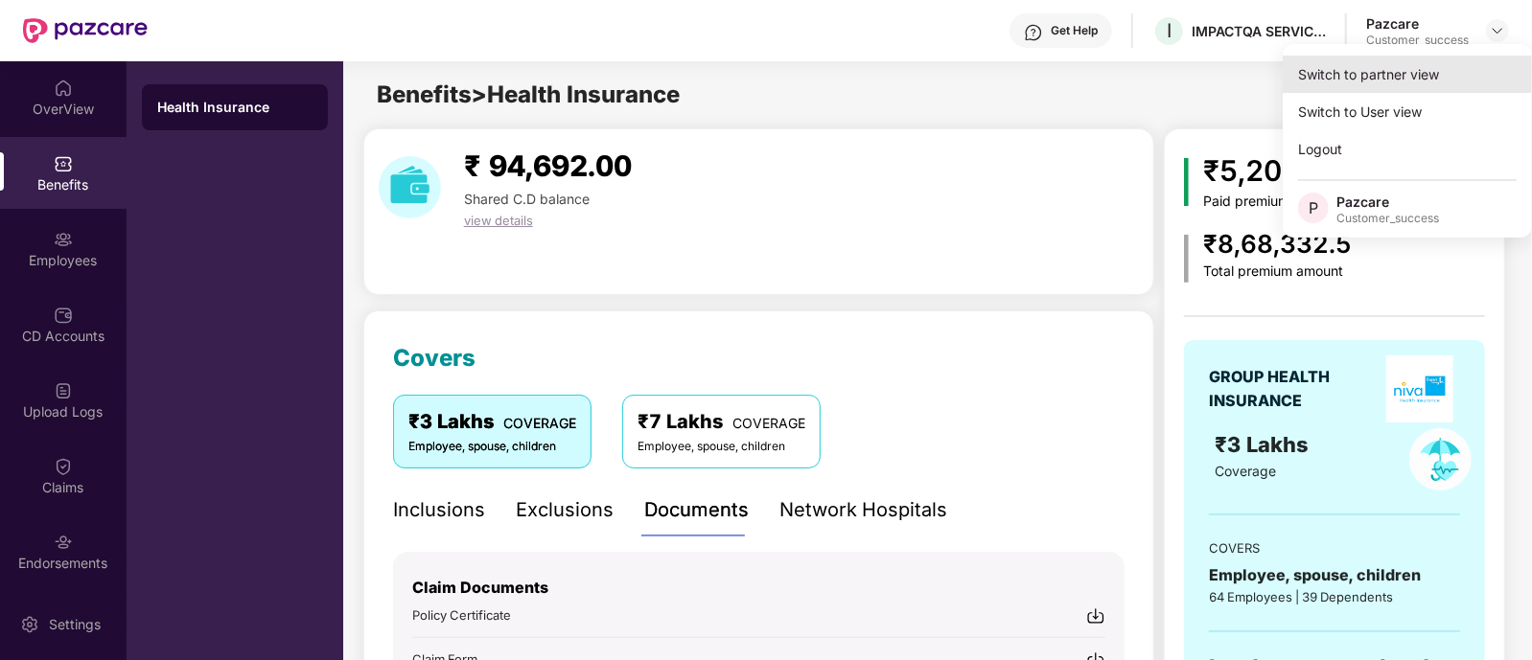
click at [1384, 74] on div "Switch to partner view" at bounding box center [1406, 74] width 249 height 37
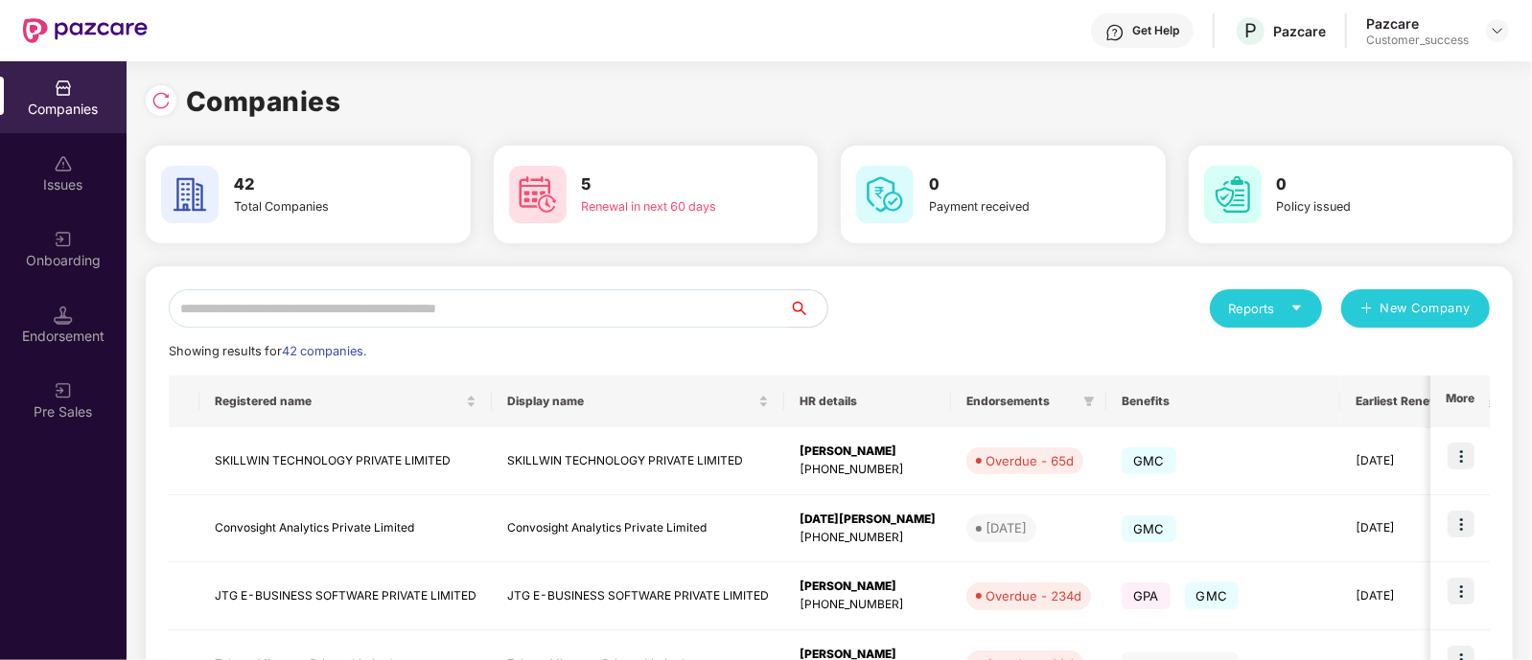
click at [529, 300] on input "text" at bounding box center [479, 308] width 620 height 38
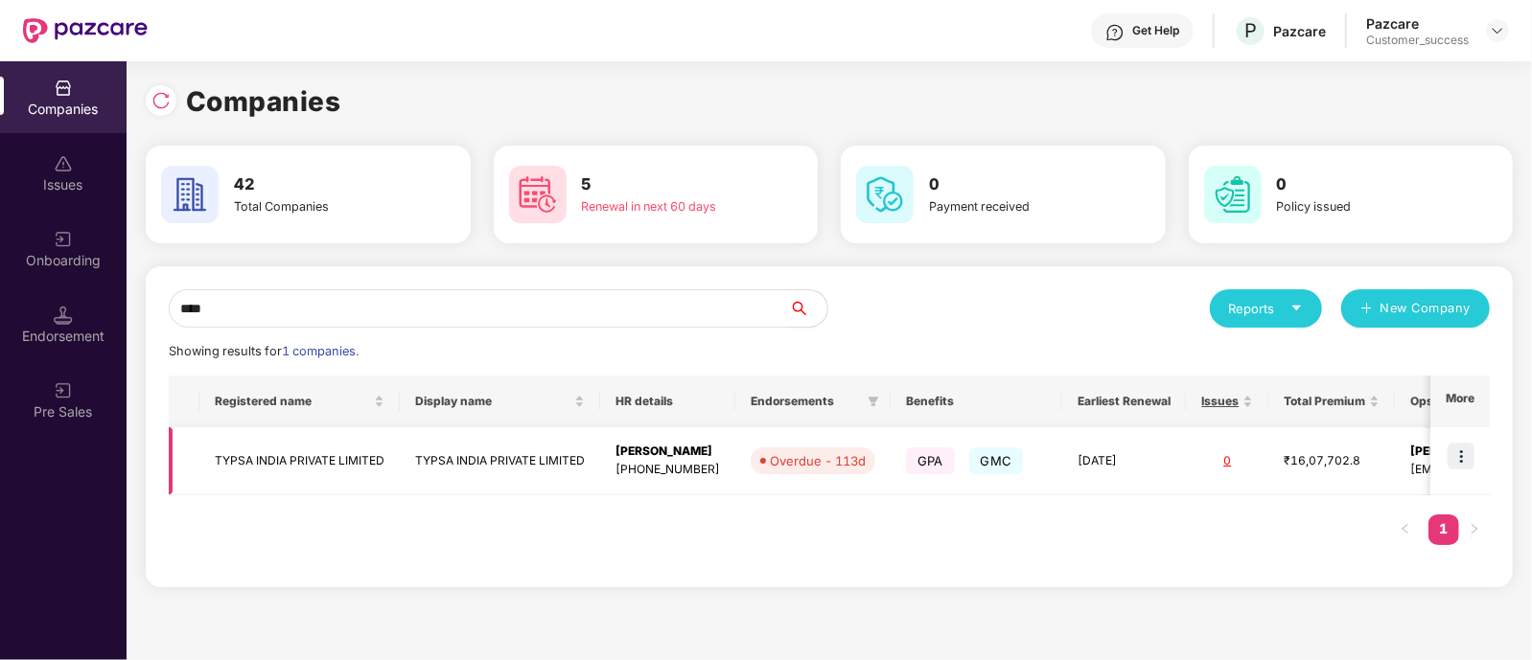
type input "****"
click at [1462, 457] on img at bounding box center [1460, 456] width 27 height 27
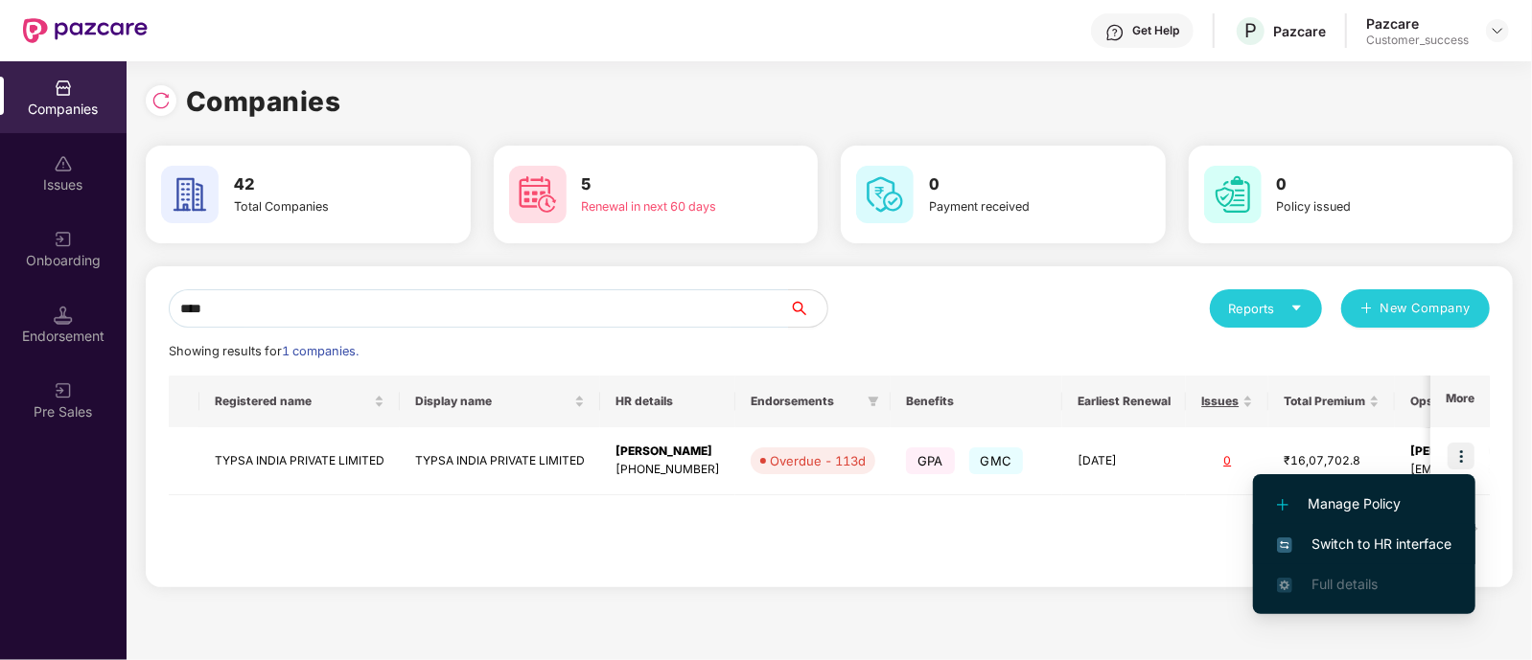
click at [1382, 537] on span "Switch to HR interface" at bounding box center [1364, 544] width 174 height 21
